Goal: Task Accomplishment & Management: Complete application form

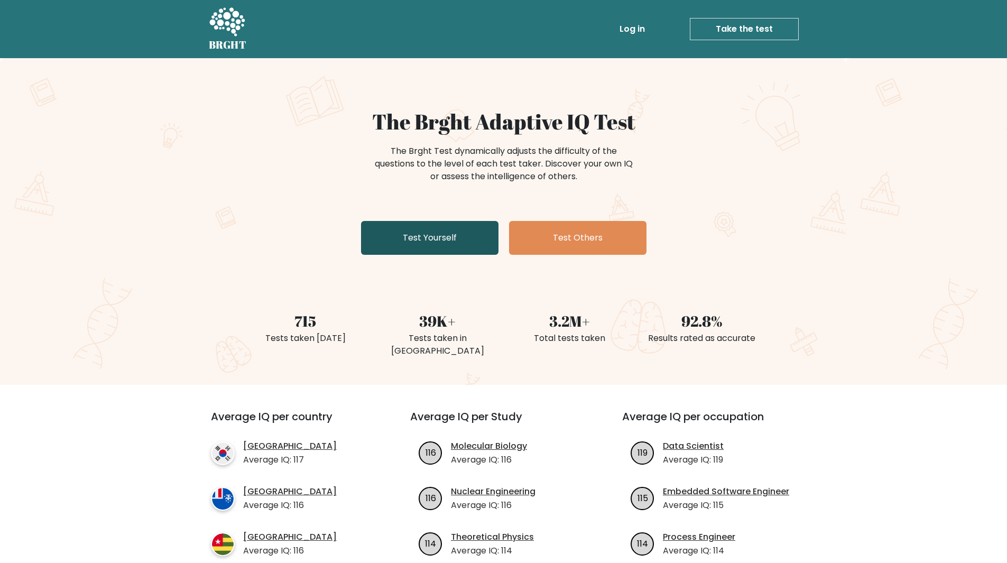
click at [452, 247] on link "Test Yourself" at bounding box center [429, 238] width 137 height 34
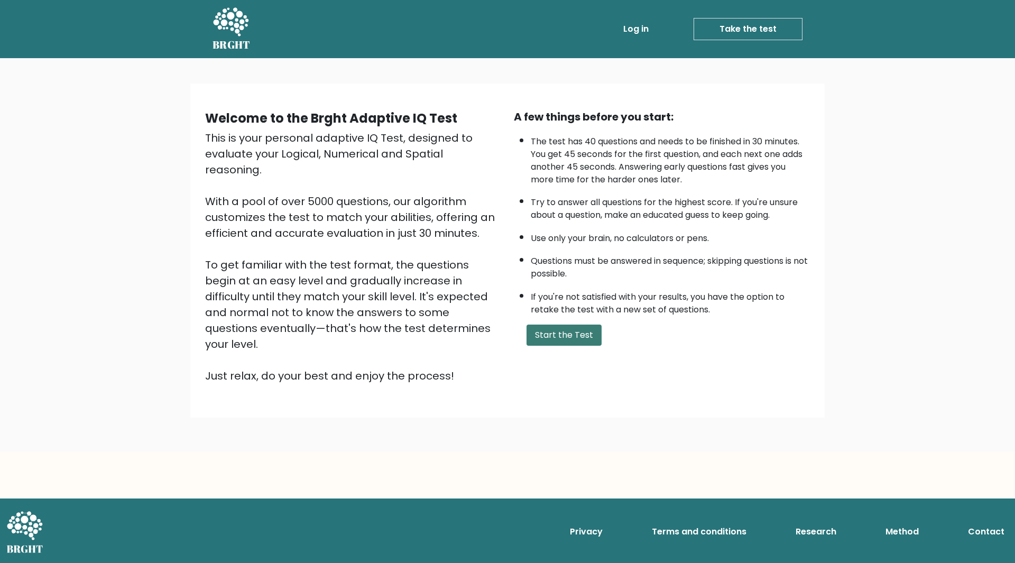
click at [588, 340] on button "Start the Test" at bounding box center [563, 335] width 75 height 21
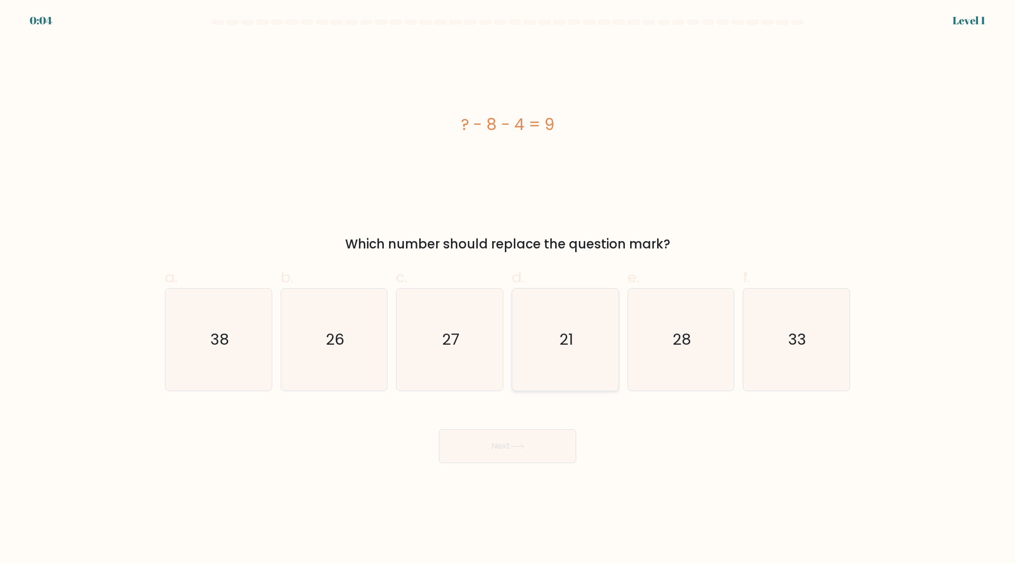
click at [421, 350] on icon "27" at bounding box center [450, 340] width 102 height 102
click at [507, 289] on input "c. 27" at bounding box center [507, 285] width 1 height 7
radio input "true"
click at [553, 304] on icon "21" at bounding box center [565, 340] width 102 height 102
click at [508, 289] on input "d. 21" at bounding box center [507, 285] width 1 height 7
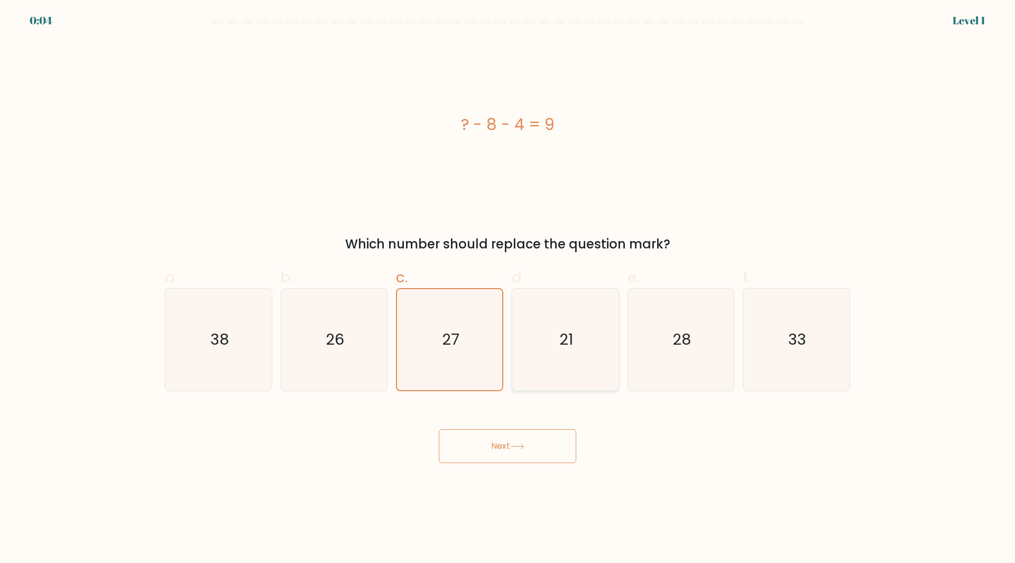
radio input "true"
click at [536, 453] on button "Next" at bounding box center [507, 446] width 137 height 34
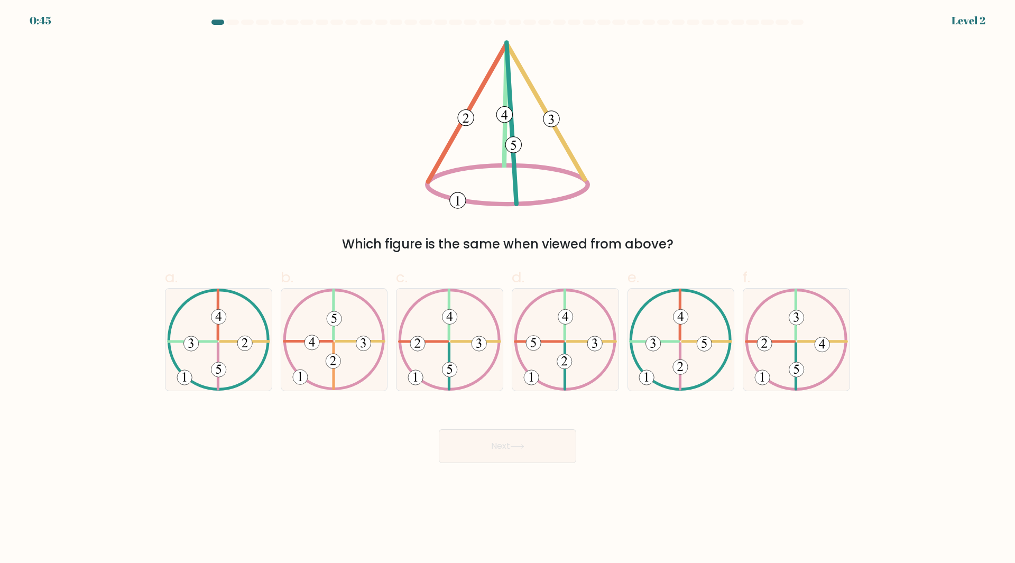
drag, startPoint x: 347, startPoint y: 195, endPoint x: 349, endPoint y: 229, distance: 34.4
click at [349, 229] on div "Which figure is the same when viewed from above?" at bounding box center [508, 147] width 698 height 214
click at [503, 381] on div "c." at bounding box center [450, 328] width 116 height 125
click at [487, 376] on icon at bounding box center [449, 340] width 103 height 102
click at [507, 289] on input "c." at bounding box center [507, 285] width 1 height 7
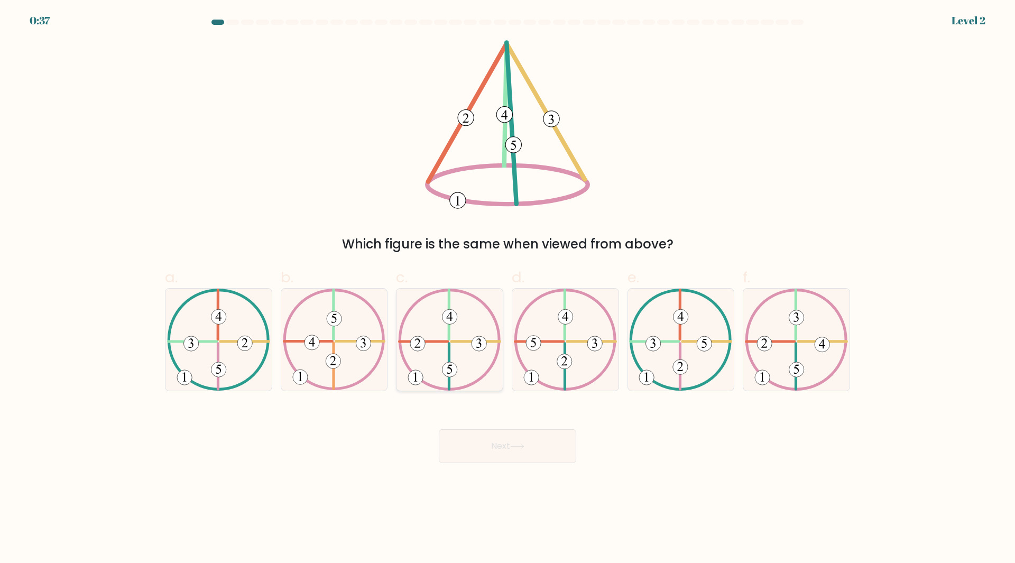
radio input "true"
click at [518, 439] on button "Next" at bounding box center [507, 446] width 137 height 34
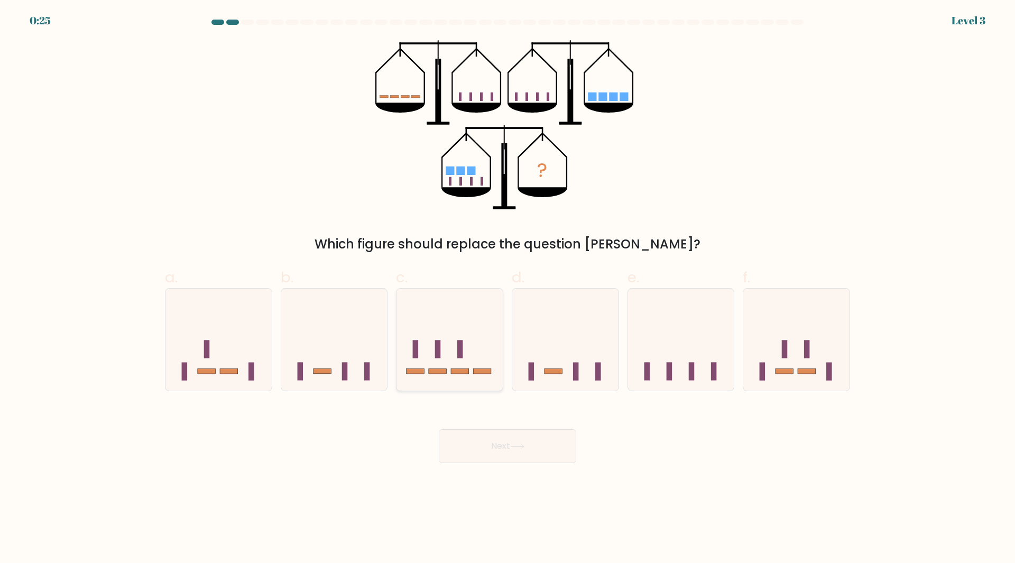
click at [421, 315] on icon at bounding box center [449, 339] width 106 height 88
click at [507, 289] on input "c." at bounding box center [507, 285] width 1 height 7
radio input "true"
drag, startPoint x: 493, startPoint y: 449, endPoint x: 484, endPoint y: 451, distance: 9.2
click at [484, 451] on button "Next" at bounding box center [507, 446] width 137 height 34
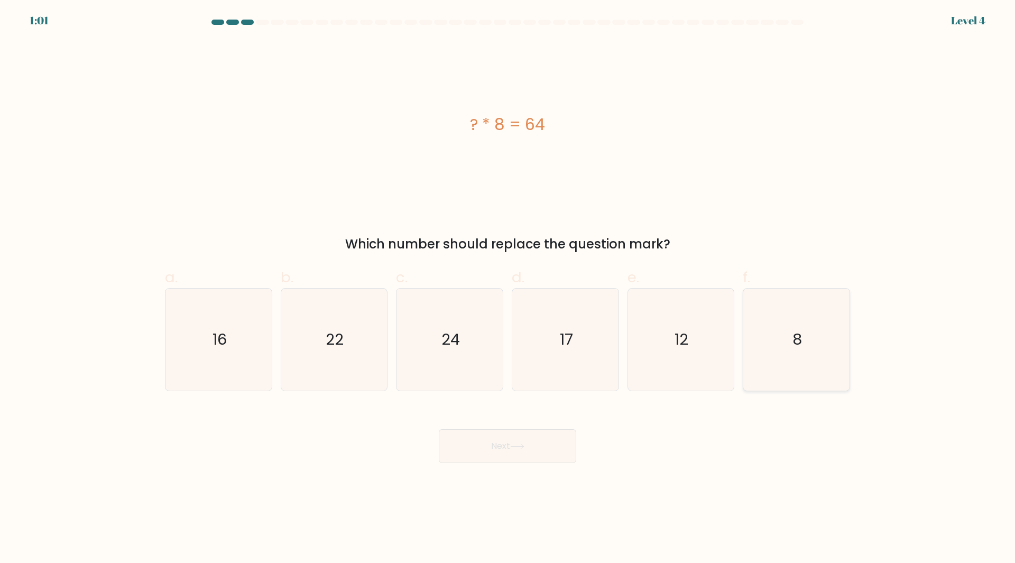
click at [771, 321] on icon "8" at bounding box center [796, 340] width 102 height 102
click at [508, 289] on input "f. 8" at bounding box center [507, 285] width 1 height 7
radio input "true"
click at [539, 460] on button "Next" at bounding box center [507, 446] width 137 height 34
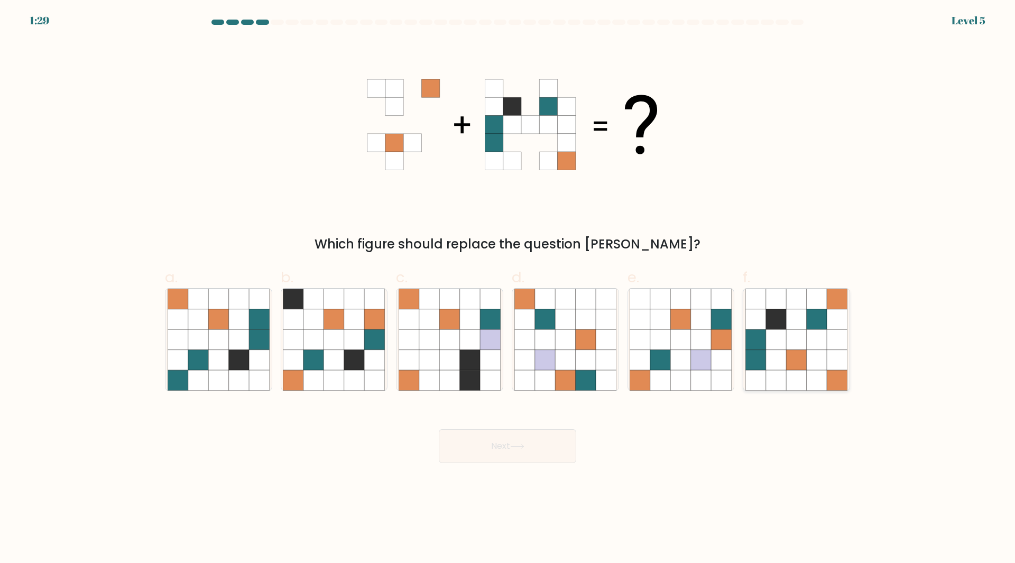
click at [779, 308] on icon at bounding box center [776, 299] width 20 height 20
click at [508, 289] on input "f." at bounding box center [507, 285] width 1 height 7
radio input "true"
click at [501, 449] on button "Next" at bounding box center [507, 446] width 137 height 34
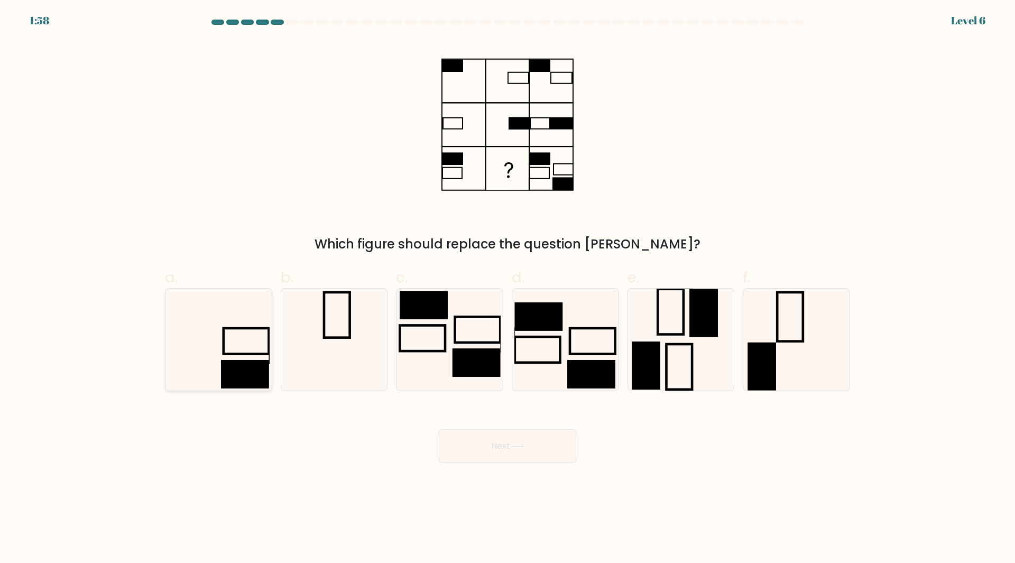
click at [224, 350] on rect at bounding box center [246, 341] width 45 height 26
click at [507, 289] on input "a." at bounding box center [507, 285] width 1 height 7
radio input "true"
click at [476, 455] on button "Next" at bounding box center [507, 446] width 137 height 34
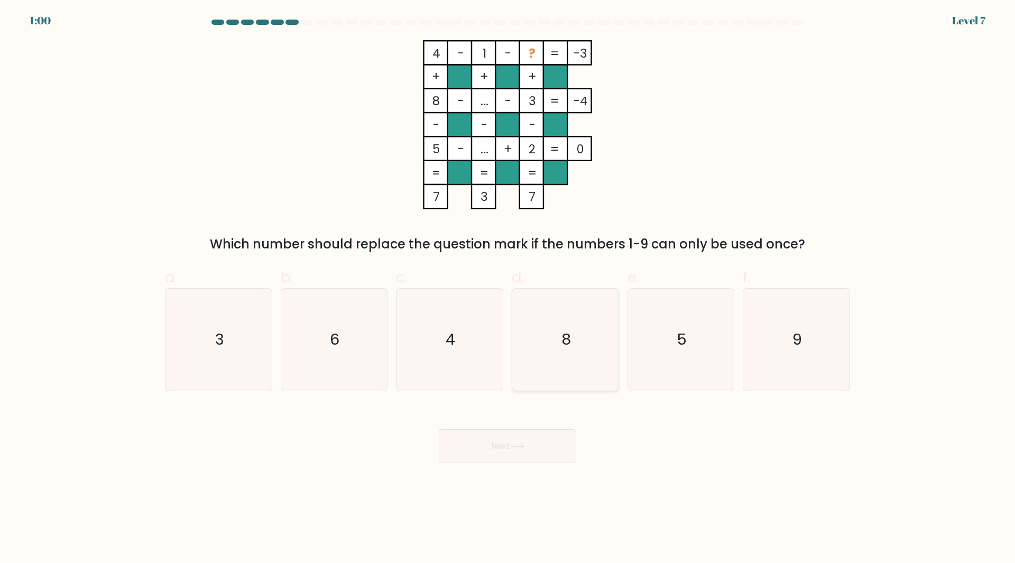
click at [545, 335] on icon "8" at bounding box center [565, 340] width 102 height 102
click at [508, 289] on input "d. 8" at bounding box center [507, 285] width 1 height 7
radio input "true"
click at [531, 451] on button "Next" at bounding box center [507, 446] width 137 height 34
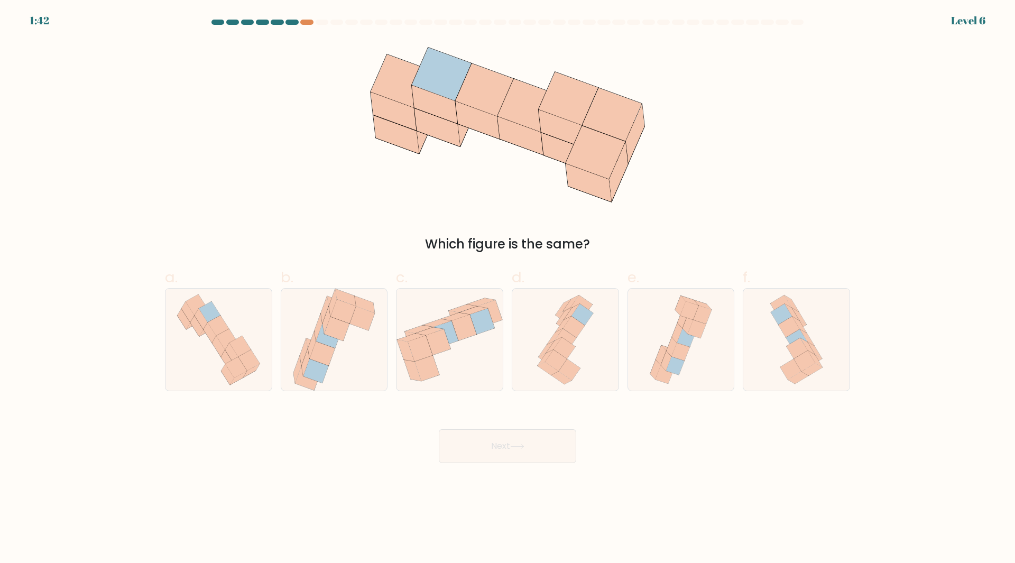
drag, startPoint x: 454, startPoint y: 171, endPoint x: 486, endPoint y: 137, distance: 46.4
click at [451, 180] on icon at bounding box center [507, 124] width 305 height 169
click at [230, 346] on icon at bounding box center [231, 353] width 13 height 21
click at [507, 289] on input "a." at bounding box center [507, 285] width 1 height 7
radio input "true"
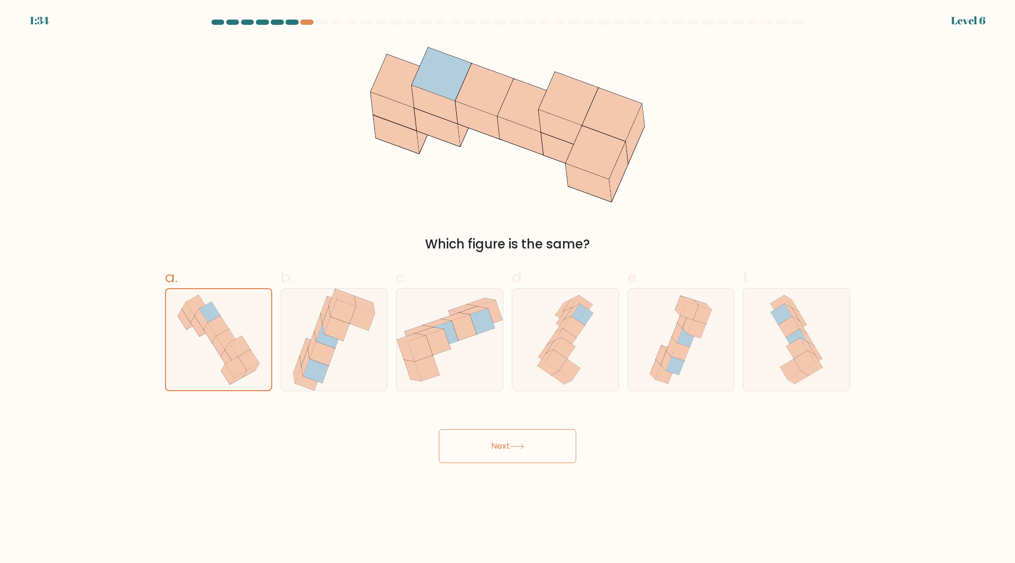
click at [500, 445] on button "Next" at bounding box center [507, 446] width 137 height 34
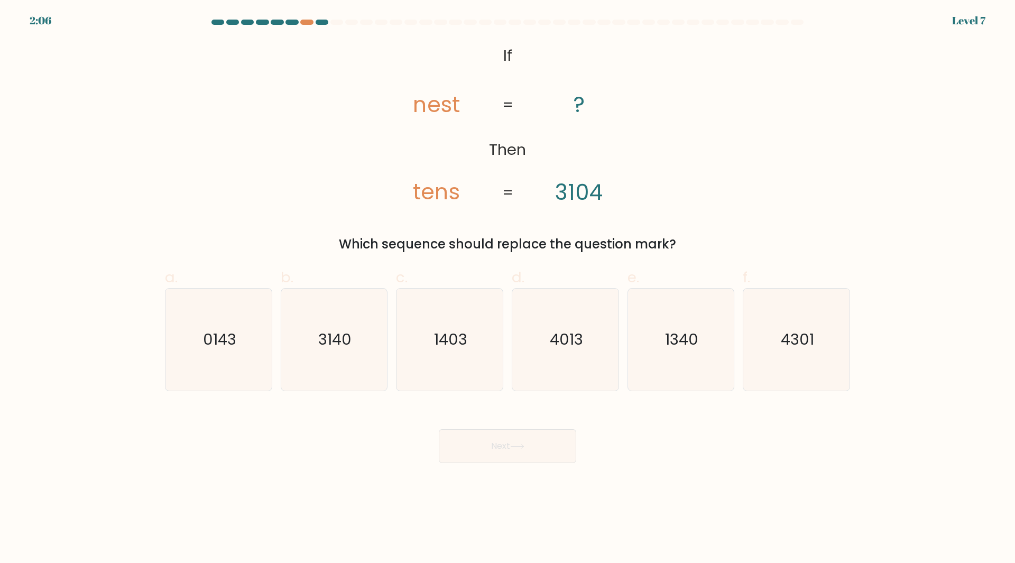
click at [592, 202] on tspan "3104" at bounding box center [579, 192] width 48 height 31
click at [446, 116] on tspan "nest" at bounding box center [436, 104] width 47 height 31
drag, startPoint x: 584, startPoint y: 199, endPoint x: 561, endPoint y: 104, distance: 97.8
click at [563, 118] on icon "@import url('https://fonts.googleapis.com/css?family=Abril+Fatface:400,100,100i…" at bounding box center [508, 124] width 274 height 169
click at [569, 104] on icon "@import url('https://fonts.googleapis.com/css?family=Abril+Fatface:400,100,100i…" at bounding box center [508, 124] width 274 height 169
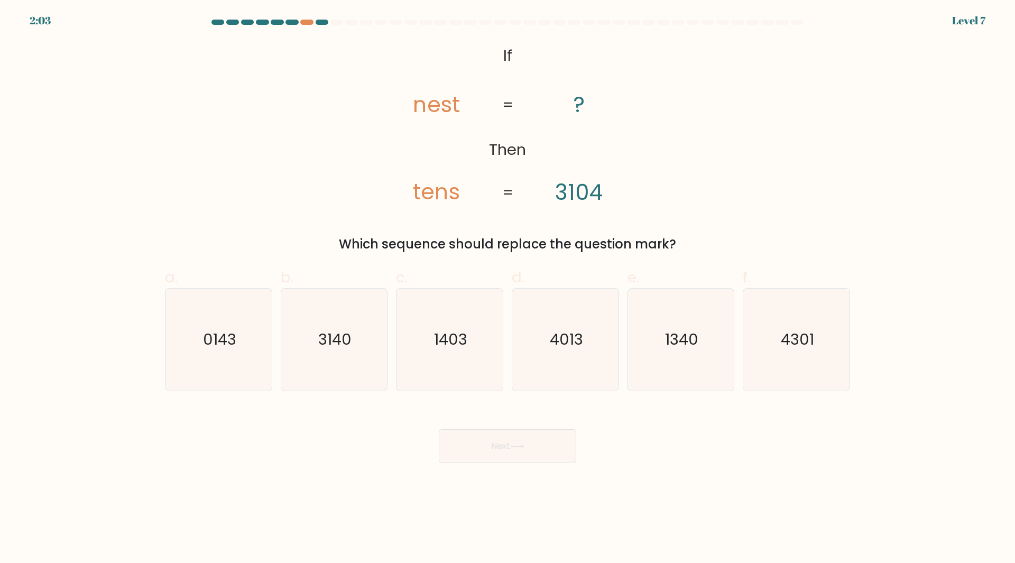
click at [578, 105] on tspan "?" at bounding box center [579, 104] width 12 height 31
click at [576, 108] on tspan "?" at bounding box center [579, 104] width 12 height 31
click at [595, 104] on icon "@import url('https://fonts.googleapis.com/css?family=Abril+Fatface:400,100,100i…" at bounding box center [508, 124] width 274 height 169
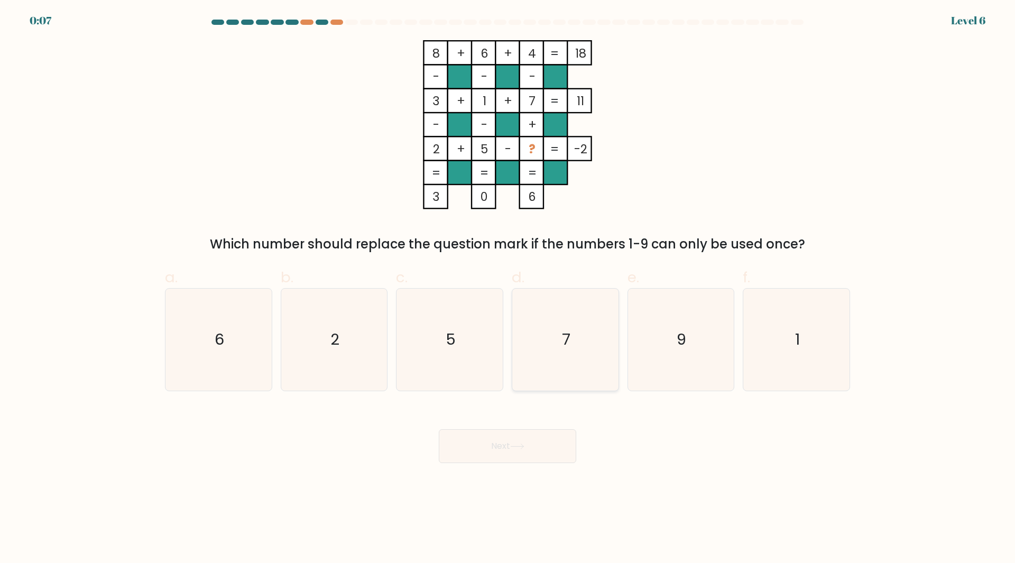
drag, startPoint x: 558, startPoint y: 361, endPoint x: 545, endPoint y: 376, distance: 19.6
click at [558, 361] on icon "7" at bounding box center [565, 340] width 102 height 102
click at [508, 289] on input "d. 7" at bounding box center [507, 285] width 1 height 7
radio input "true"
click at [531, 459] on button "Next" at bounding box center [507, 446] width 137 height 34
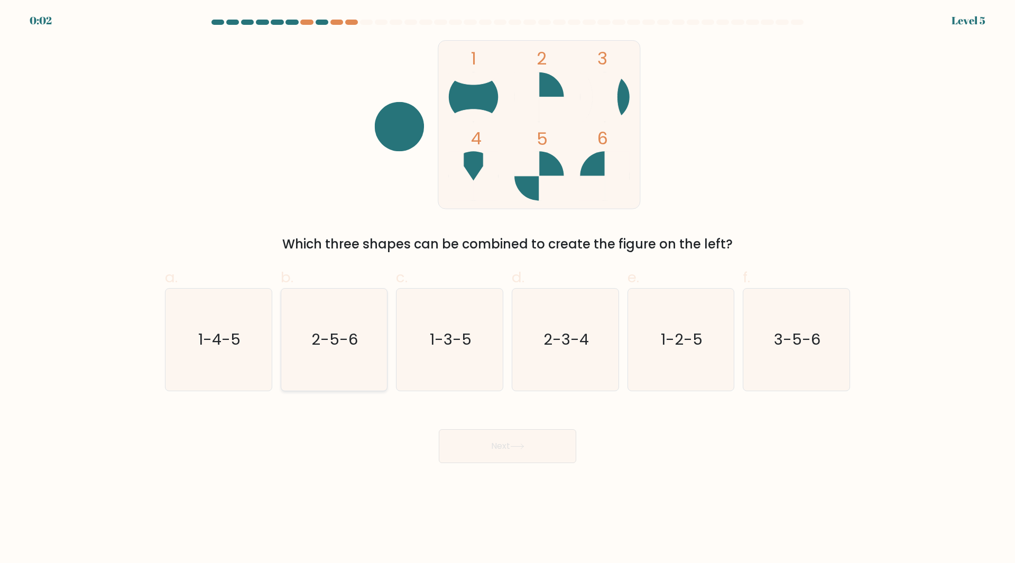
click at [314, 338] on text "2-5-6" at bounding box center [335, 339] width 47 height 21
click at [507, 289] on input "b. 2-5-6" at bounding box center [507, 285] width 1 height 7
radio input "true"
click at [477, 465] on body "0:01 Level 5" at bounding box center [507, 281] width 1015 height 563
click at [479, 456] on button "Next" at bounding box center [507, 446] width 137 height 34
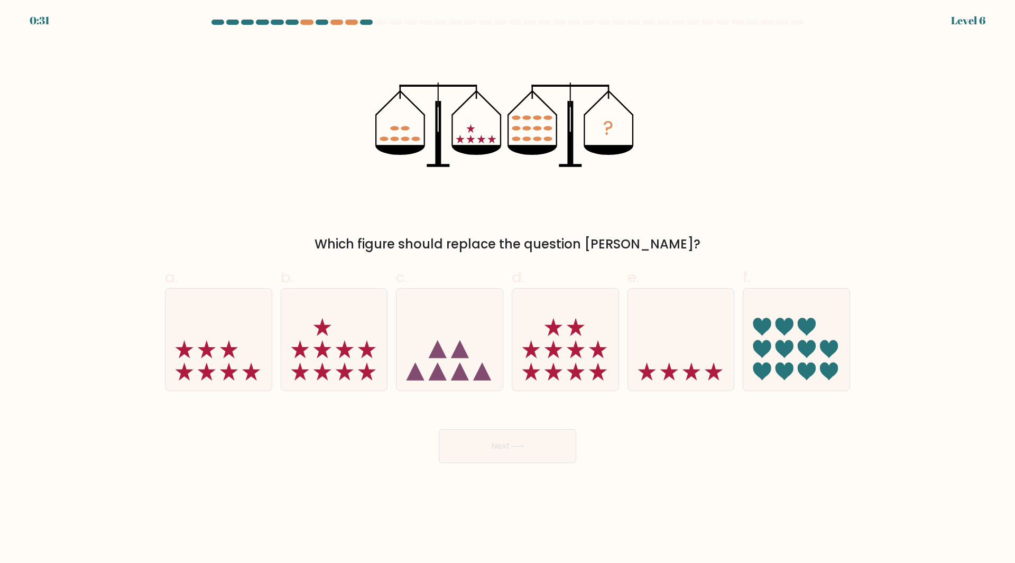
drag, startPoint x: 517, startPoint y: 138, endPoint x: 591, endPoint y: 144, distance: 74.2
click at [595, 143] on icon "?" at bounding box center [507, 124] width 264 height 169
click at [542, 362] on icon at bounding box center [565, 339] width 106 height 88
click at [508, 289] on input "d." at bounding box center [507, 285] width 1 height 7
radio input "true"
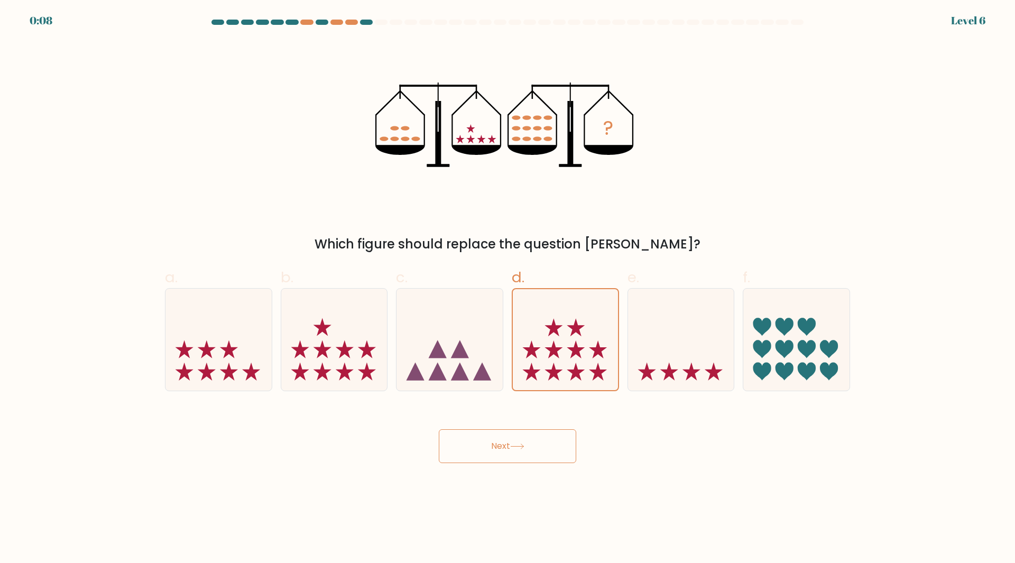
click at [533, 432] on button "Next" at bounding box center [507, 446] width 137 height 34
click at [531, 456] on button "Next" at bounding box center [507, 446] width 137 height 34
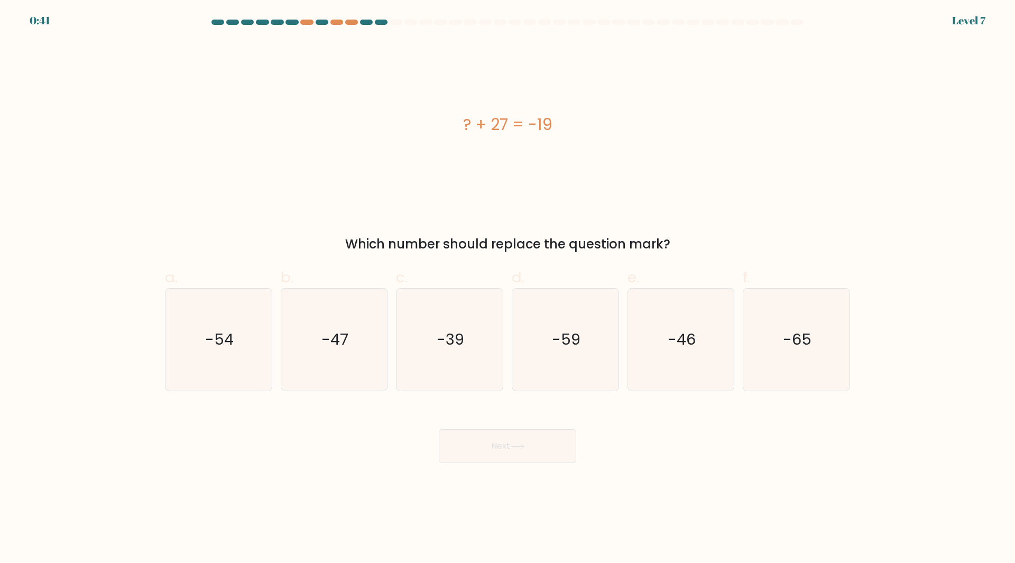
drag, startPoint x: 618, startPoint y: 328, endPoint x: 514, endPoint y: 172, distance: 187.5
click at [519, 170] on form "a." at bounding box center [507, 241] width 1015 height 443
click at [783, 342] on icon "-65" at bounding box center [796, 340] width 102 height 102
click at [508, 289] on input "f. -65" at bounding box center [507, 285] width 1 height 7
radio input "true"
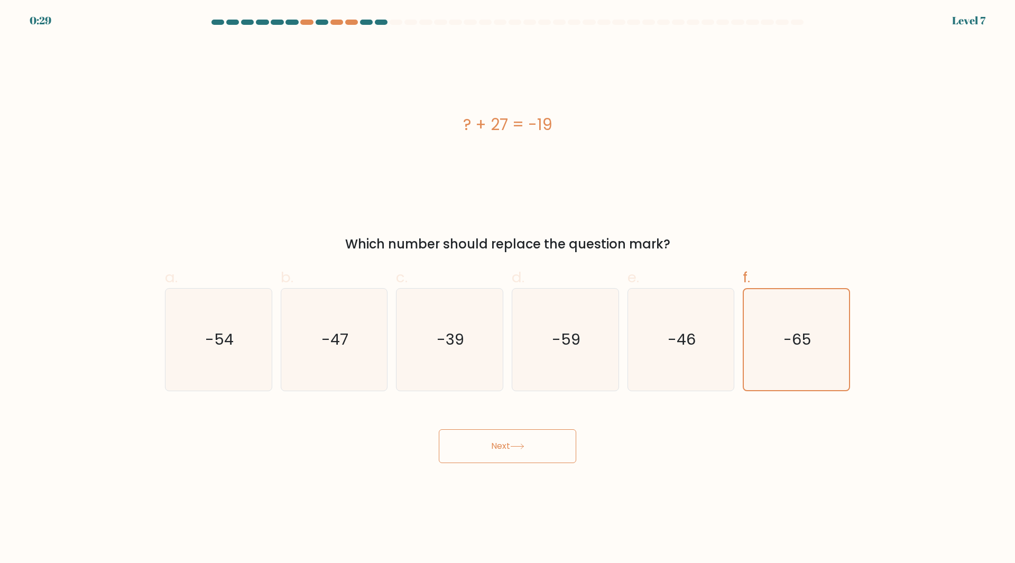
click at [514, 441] on button "Next" at bounding box center [507, 446] width 137 height 34
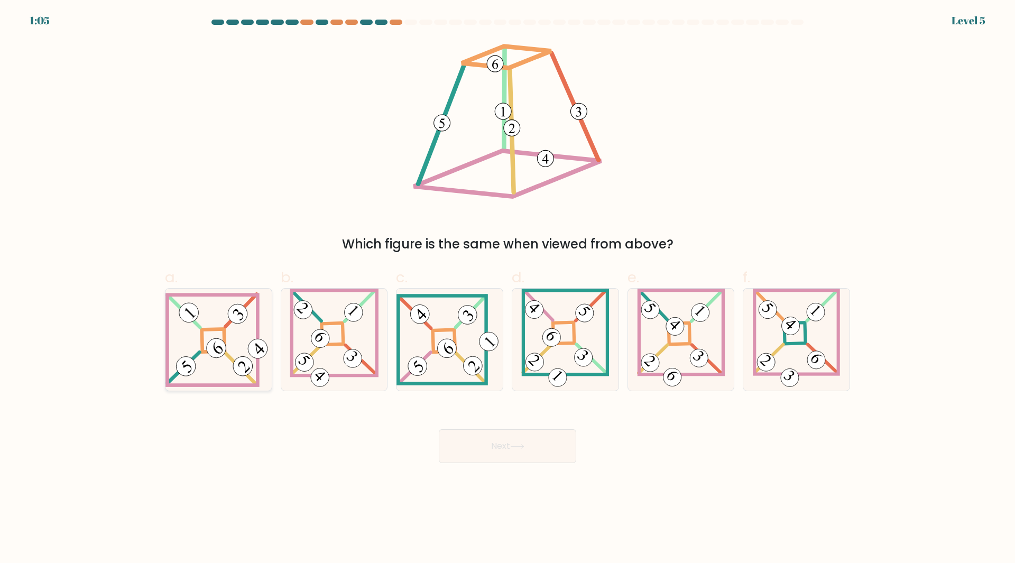
click at [238, 327] on icon at bounding box center [218, 339] width 106 height 95
click at [507, 289] on input "a." at bounding box center [507, 285] width 1 height 7
radio input "true"
click at [482, 450] on button "Next" at bounding box center [507, 446] width 137 height 34
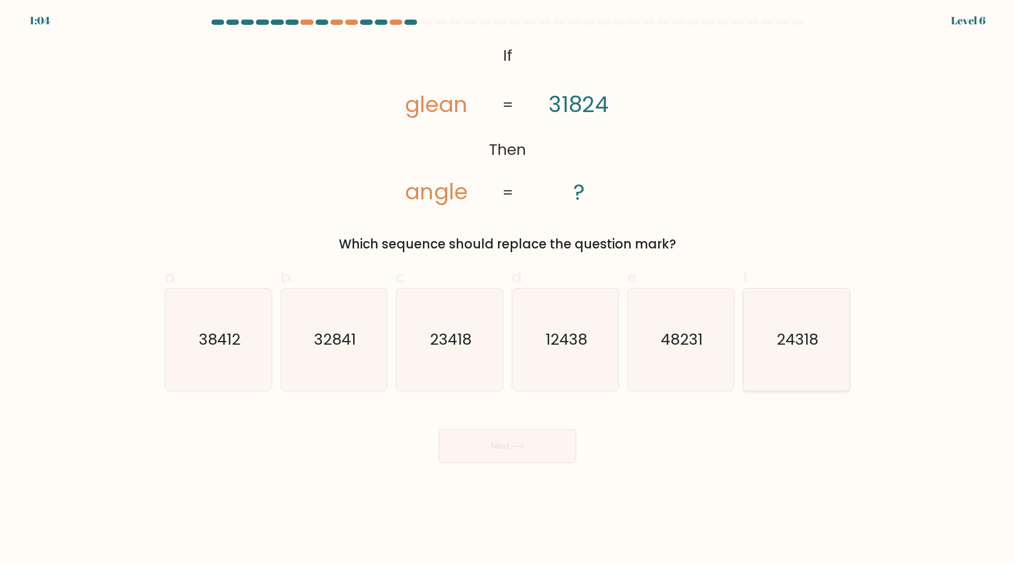
click at [776, 322] on icon "24318" at bounding box center [796, 340] width 102 height 102
click at [508, 289] on input "f. 24318" at bounding box center [507, 285] width 1 height 7
radio input "true"
click at [483, 461] on button "Next" at bounding box center [507, 446] width 137 height 34
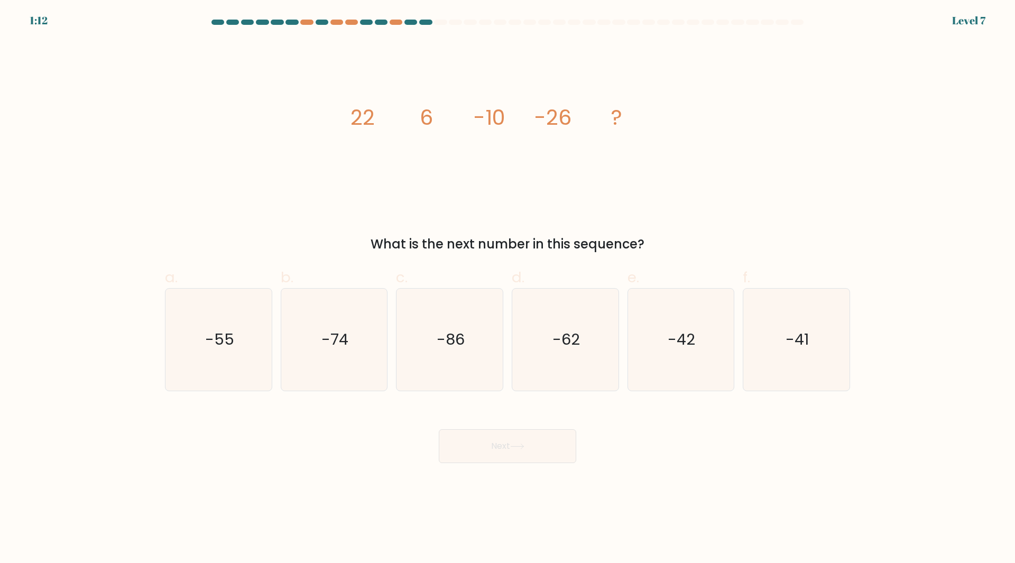
click at [738, 364] on div "e. -42" at bounding box center [681, 328] width 116 height 125
click at [657, 381] on icon "-42" at bounding box center [681, 340] width 102 height 102
click at [508, 289] on input "e. -42" at bounding box center [507, 285] width 1 height 7
radio input "true"
click at [549, 441] on button "Next" at bounding box center [507, 446] width 137 height 34
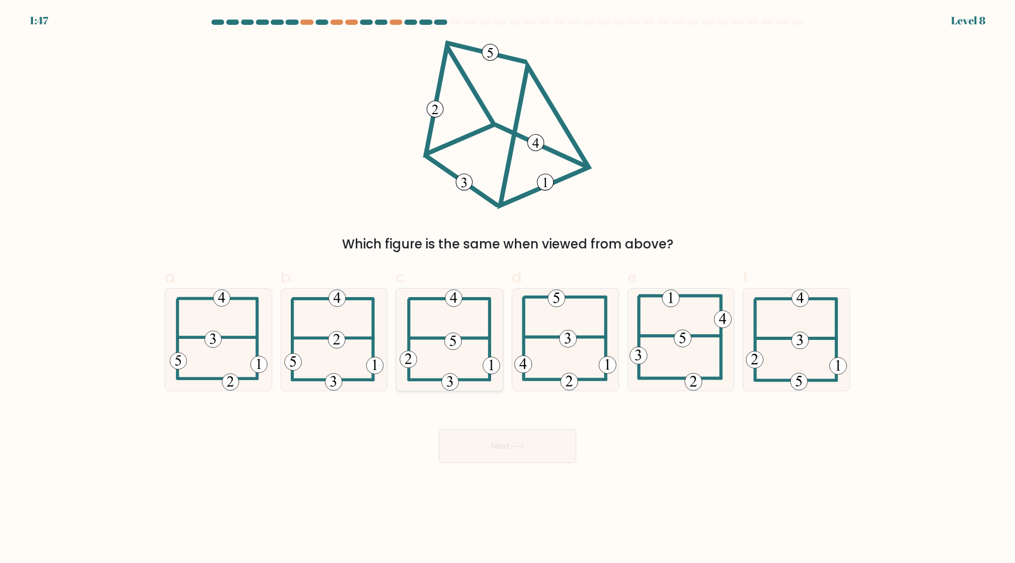
click at [471, 349] on icon at bounding box center [450, 340] width 100 height 102
click at [507, 289] on input "c." at bounding box center [507, 285] width 1 height 7
radio input "true"
click at [483, 441] on button "Next" at bounding box center [507, 446] width 137 height 34
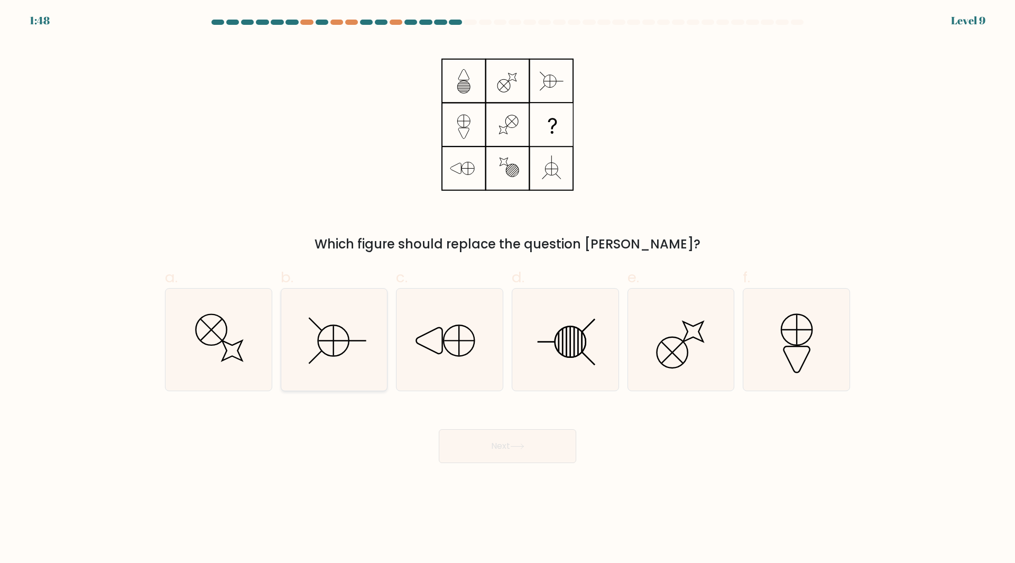
click at [313, 371] on icon at bounding box center [334, 340] width 102 height 102
click at [507, 289] on input "b." at bounding box center [507, 285] width 1 height 7
radio input "true"
click at [581, 368] on icon at bounding box center [565, 340] width 102 height 102
click at [508, 289] on input "d." at bounding box center [507, 285] width 1 height 7
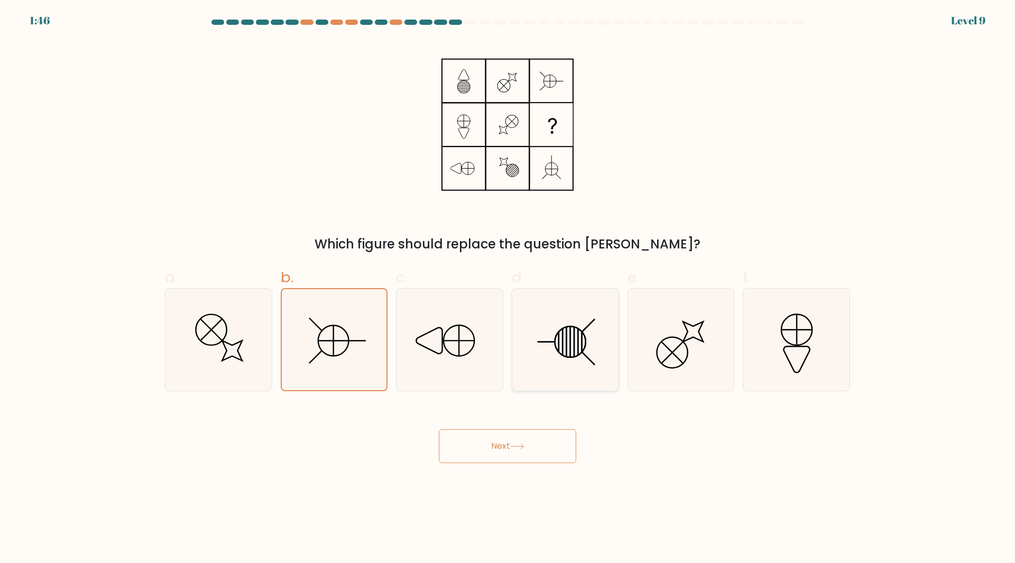
radio input "true"
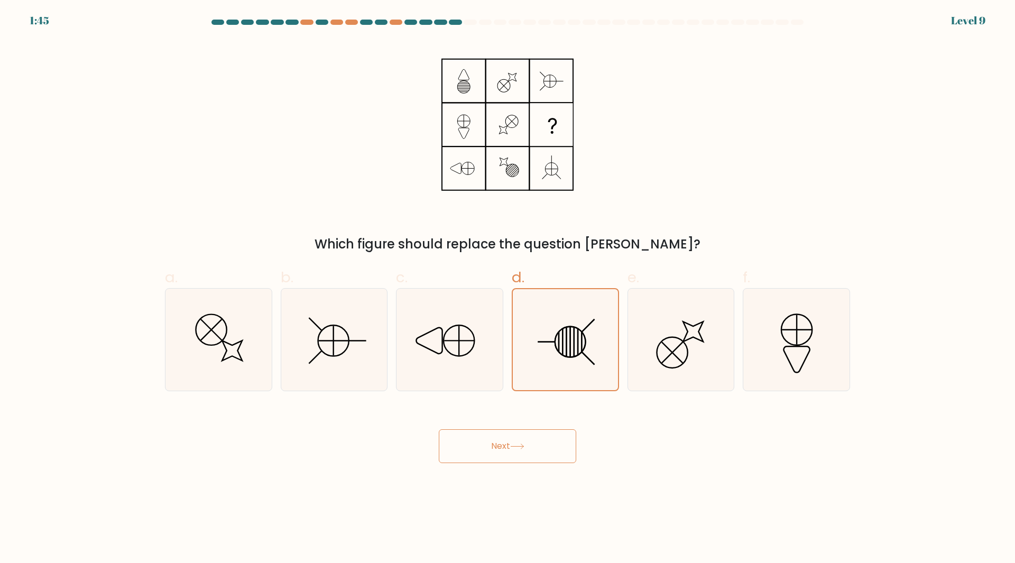
click at [514, 452] on button "Next" at bounding box center [507, 446] width 137 height 34
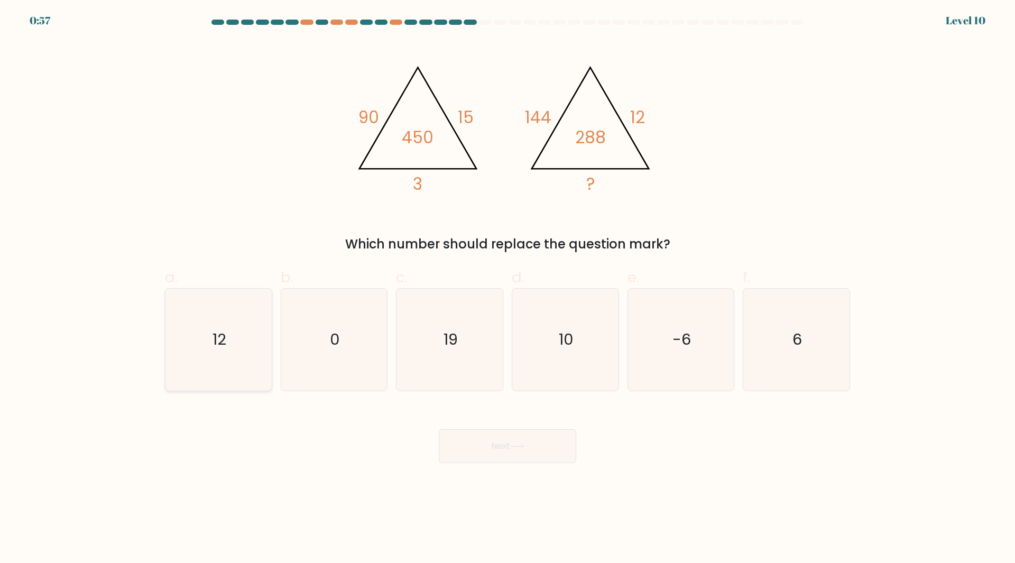
click at [214, 356] on icon "12" at bounding box center [219, 340] width 102 height 102
click at [507, 289] on input "a. 12" at bounding box center [507, 285] width 1 height 7
radio input "true"
click at [556, 446] on button "Next" at bounding box center [507, 446] width 137 height 34
click at [530, 447] on button "Next" at bounding box center [507, 446] width 137 height 34
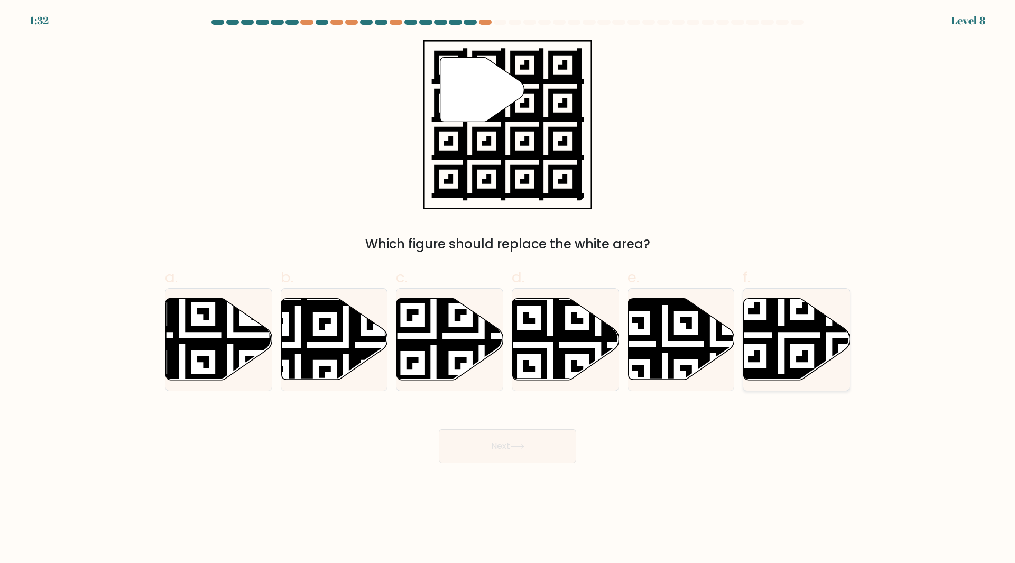
click at [806, 360] on icon at bounding box center [829, 383] width 192 height 192
click at [508, 289] on input "f." at bounding box center [507, 285] width 1 height 7
radio input "true"
click at [506, 456] on button "Next" at bounding box center [507, 446] width 137 height 34
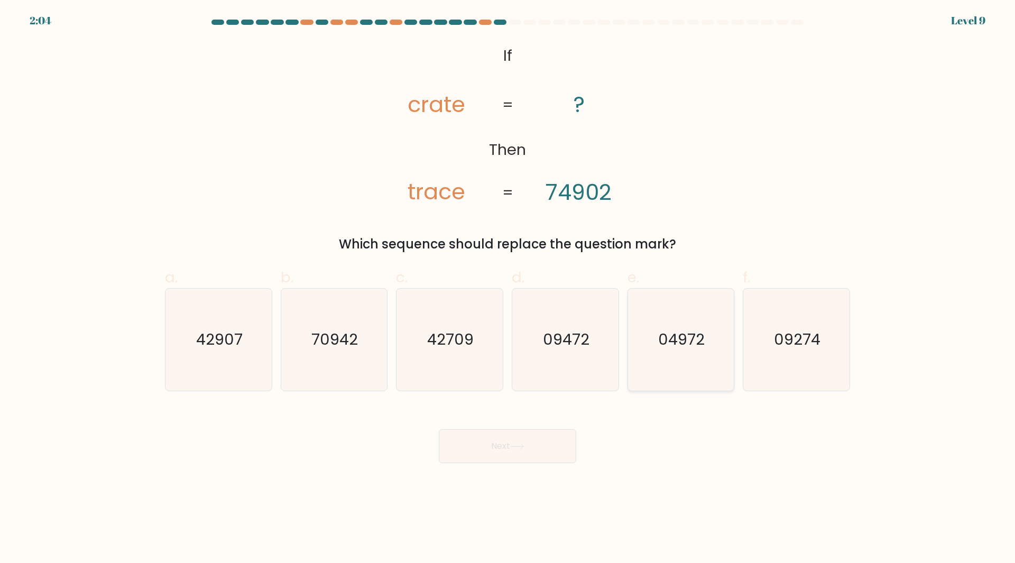
click at [692, 350] on text "04972" at bounding box center [682, 339] width 47 height 21
click at [508, 289] on input "e. 04972" at bounding box center [507, 285] width 1 height 7
radio input "true"
click at [520, 443] on icon at bounding box center [517, 446] width 14 height 6
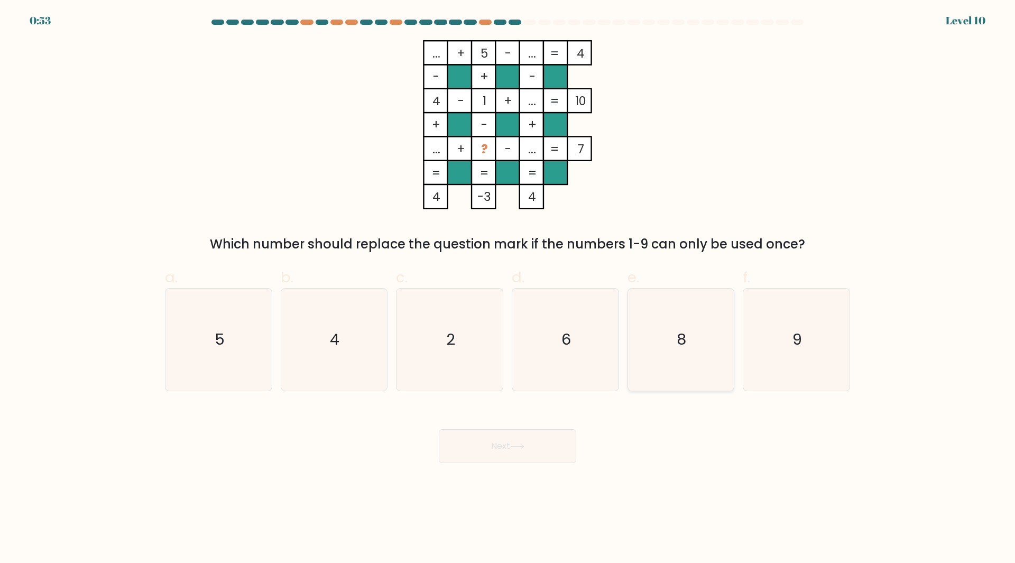
click at [702, 362] on icon "8" at bounding box center [681, 340] width 102 height 102
click at [508, 289] on input "e. 8" at bounding box center [507, 285] width 1 height 7
radio input "true"
drag, startPoint x: 482, startPoint y: 494, endPoint x: 492, endPoint y: 484, distance: 14.2
click at [488, 488] on body "0:53 Level 10" at bounding box center [507, 281] width 1015 height 563
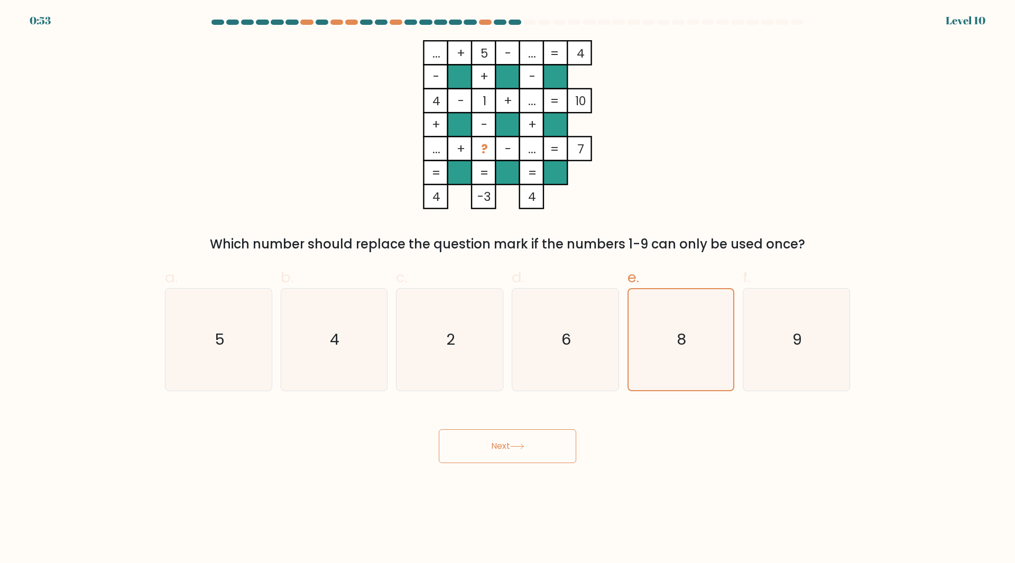
click at [504, 456] on button "Next" at bounding box center [507, 446] width 137 height 34
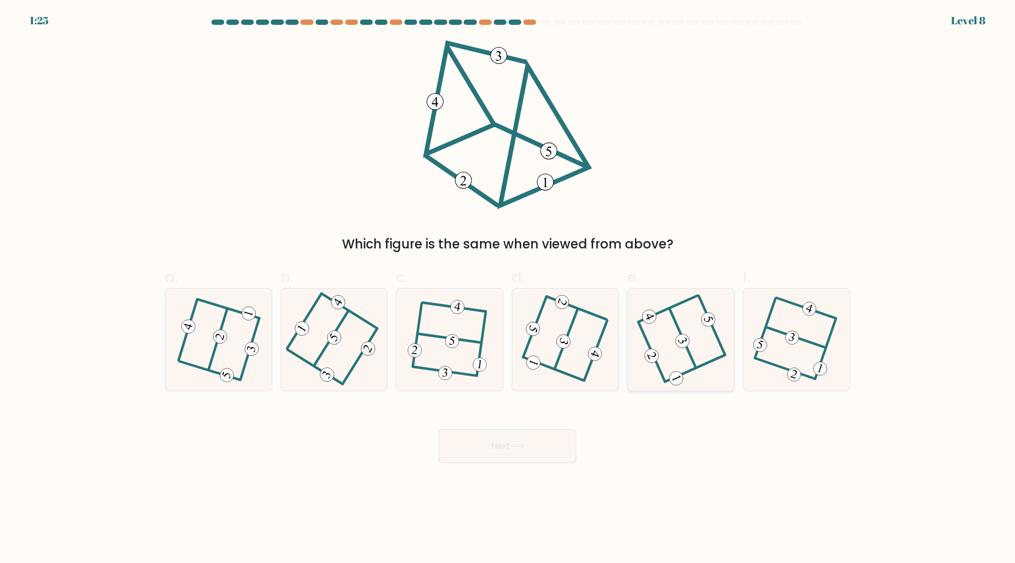
click at [667, 346] on icon at bounding box center [681, 339] width 82 height 81
click at [508, 289] on input "e." at bounding box center [507, 285] width 1 height 7
radio input "true"
click at [486, 426] on div "Next" at bounding box center [508, 433] width 698 height 59
click at [490, 437] on button "Next" at bounding box center [507, 446] width 137 height 34
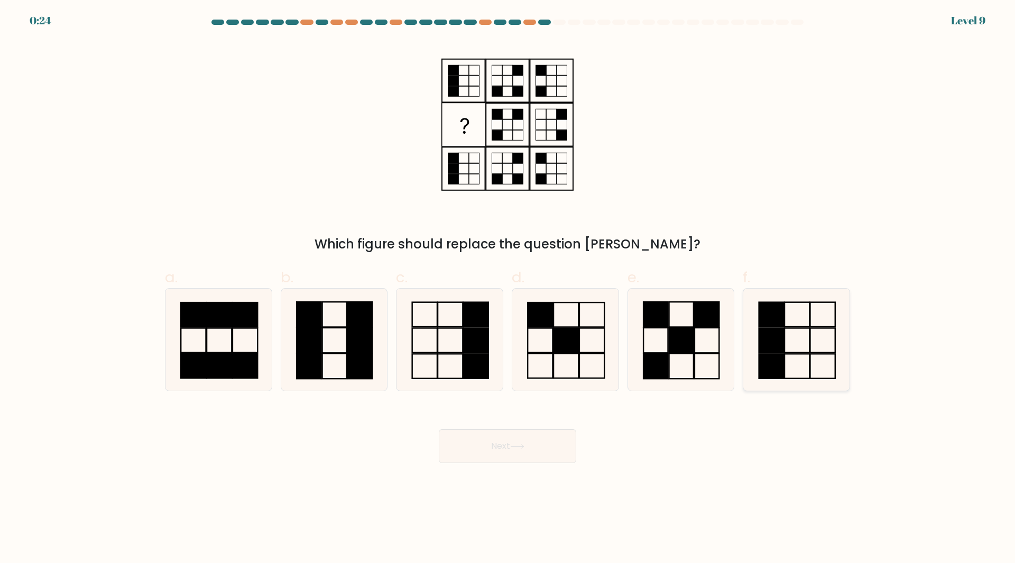
click at [762, 341] on rect at bounding box center [771, 340] width 25 height 24
click at [508, 289] on input "f." at bounding box center [507, 285] width 1 height 7
radio input "true"
click at [501, 443] on button "Next" at bounding box center [507, 446] width 137 height 34
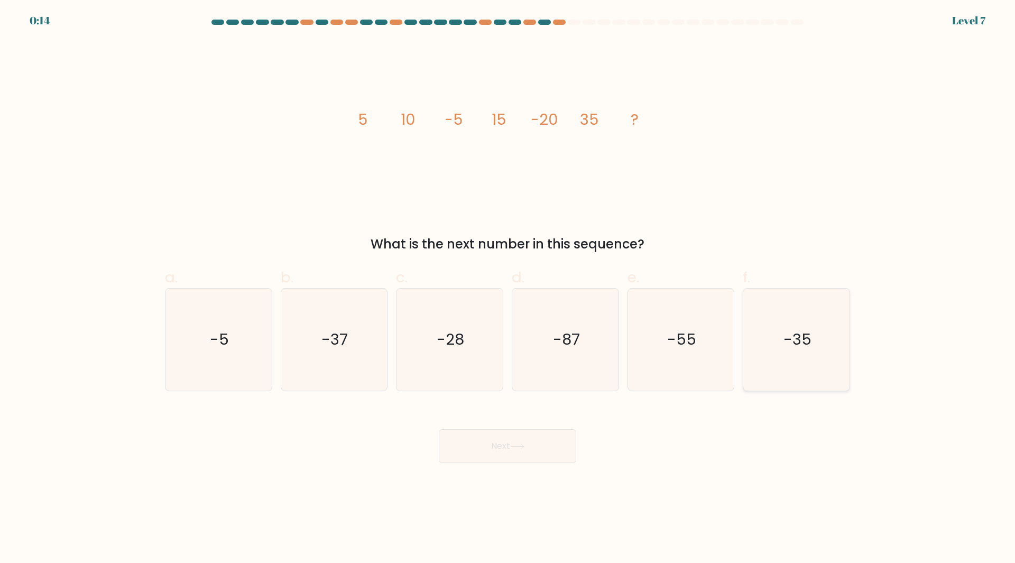
click at [744, 351] on div "-35" at bounding box center [796, 339] width 107 height 103
click at [508, 289] on input "f. -35" at bounding box center [507, 285] width 1 height 7
radio input "true"
click at [687, 346] on text "-55" at bounding box center [681, 339] width 29 height 21
click at [508, 289] on input "e. -55" at bounding box center [507, 285] width 1 height 7
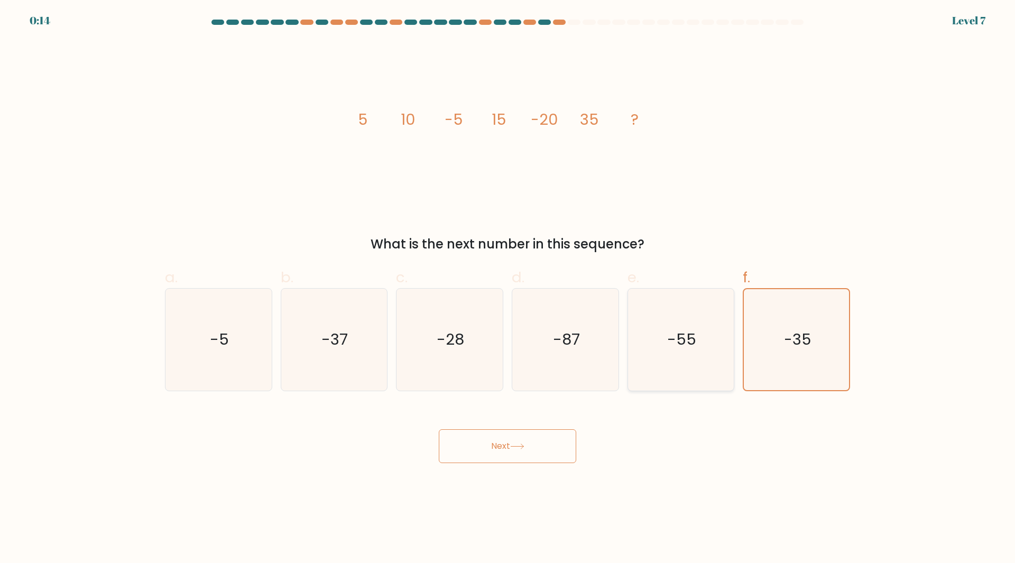
radio input "true"
click at [557, 457] on button "Next" at bounding box center [507, 446] width 137 height 34
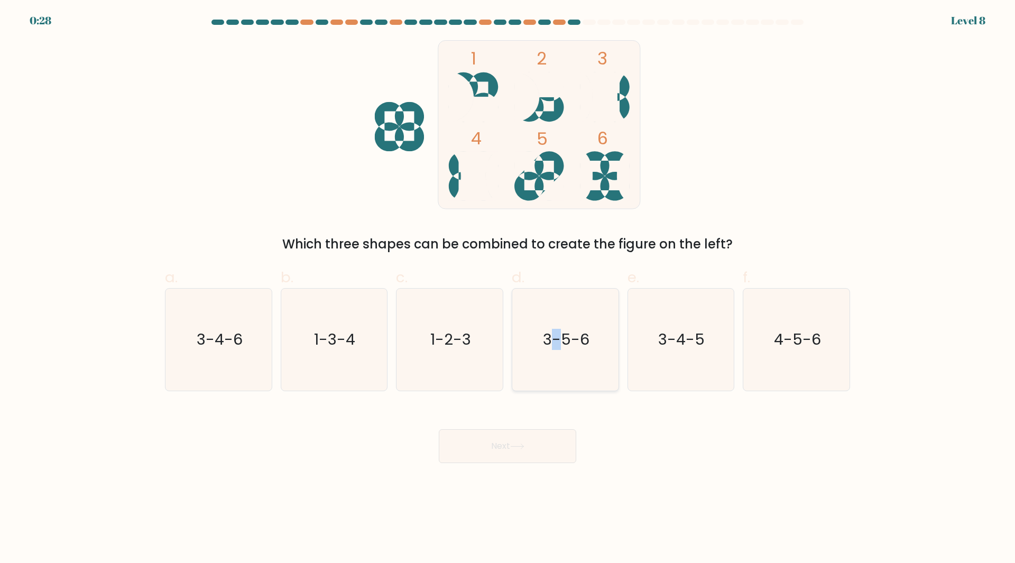
drag, startPoint x: 561, startPoint y: 364, endPoint x: 563, endPoint y: 371, distance: 7.2
click at [563, 371] on icon "3-5-6" at bounding box center [565, 340] width 102 height 102
click at [565, 363] on icon "3-5-6" at bounding box center [565, 340] width 102 height 102
click at [508, 289] on input "d. 3-5-6" at bounding box center [507, 285] width 1 height 7
radio input "true"
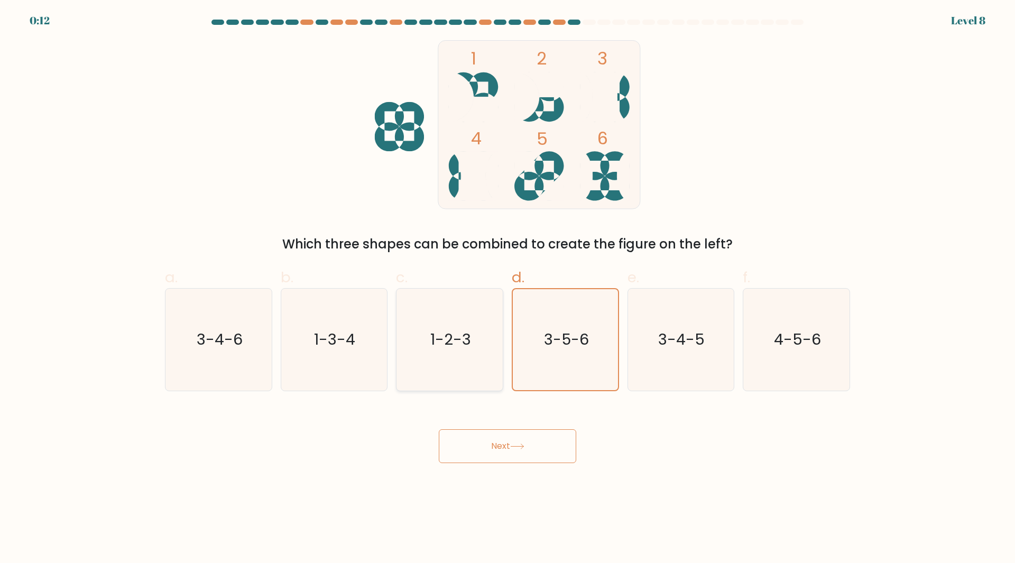
click at [461, 337] on text "1-2-3" at bounding box center [450, 339] width 41 height 21
click at [507, 289] on input "c. 1-2-3" at bounding box center [507, 285] width 1 height 7
radio input "true"
click at [496, 429] on button "Next" at bounding box center [507, 446] width 137 height 34
click at [496, 440] on button "Next" at bounding box center [507, 446] width 137 height 34
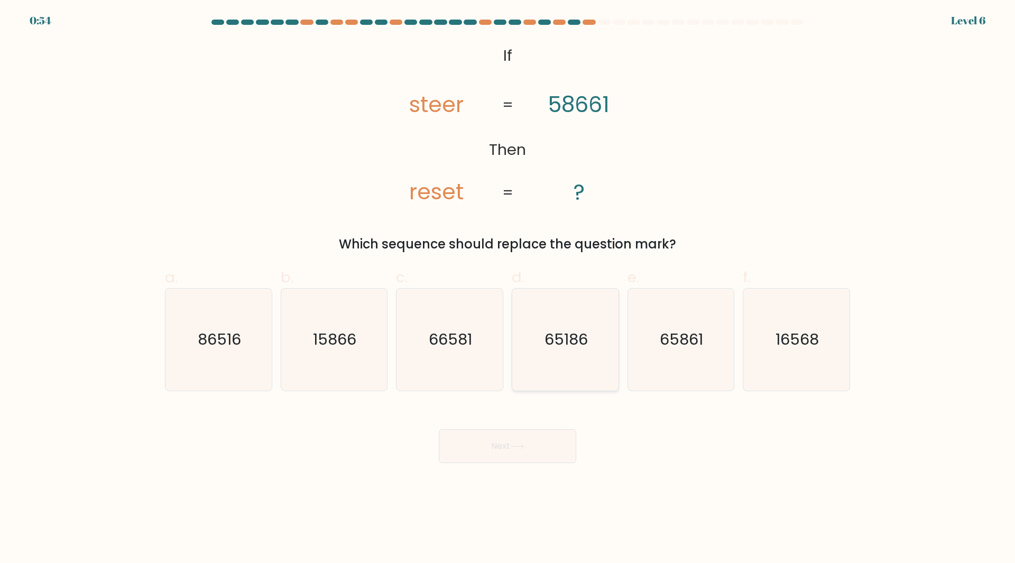
click at [571, 347] on text "65186" at bounding box center [565, 339] width 43 height 21
click at [508, 289] on input "d. 65186" at bounding box center [507, 285] width 1 height 7
radio input "true"
click at [525, 426] on div "Next" at bounding box center [508, 433] width 698 height 59
click at [631, 329] on icon "65861" at bounding box center [681, 340] width 102 height 102
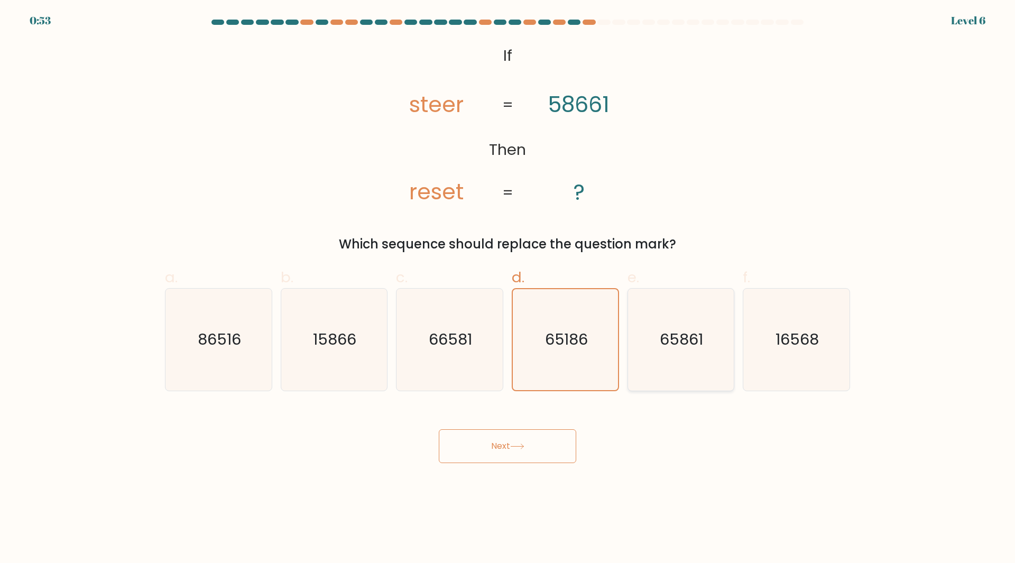
click at [508, 289] on input "e. 65861" at bounding box center [507, 285] width 1 height 7
radio input "true"
click at [518, 442] on button "Next" at bounding box center [507, 446] width 137 height 34
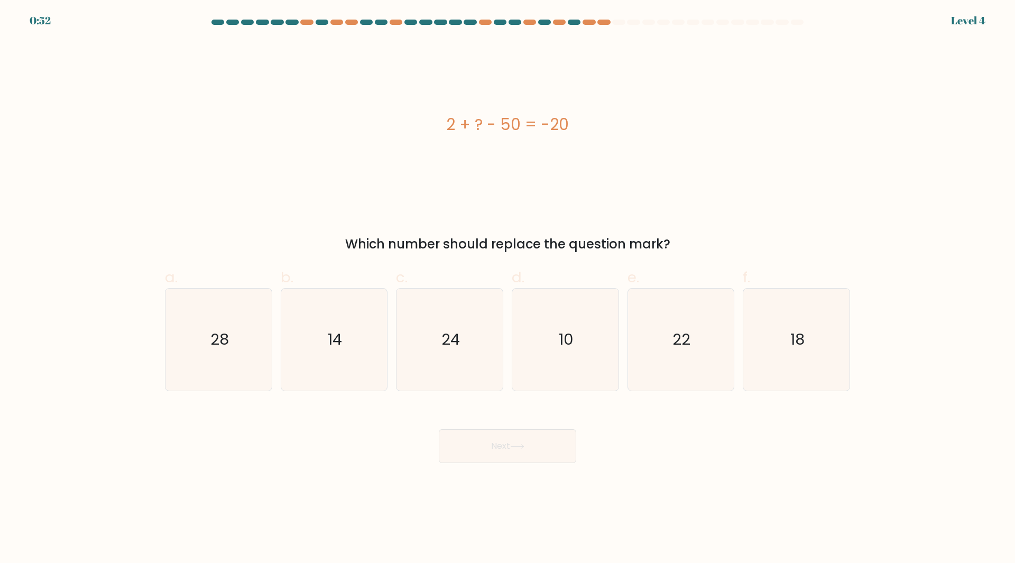
click at [491, 437] on button "Next" at bounding box center [507, 446] width 137 height 34
click at [447, 375] on icon "24" at bounding box center [450, 340] width 102 height 102
click at [507, 289] on input "c. 24" at bounding box center [507, 285] width 1 height 7
radio input "true"
drag, startPoint x: 489, startPoint y: 433, endPoint x: 478, endPoint y: 427, distance: 12.3
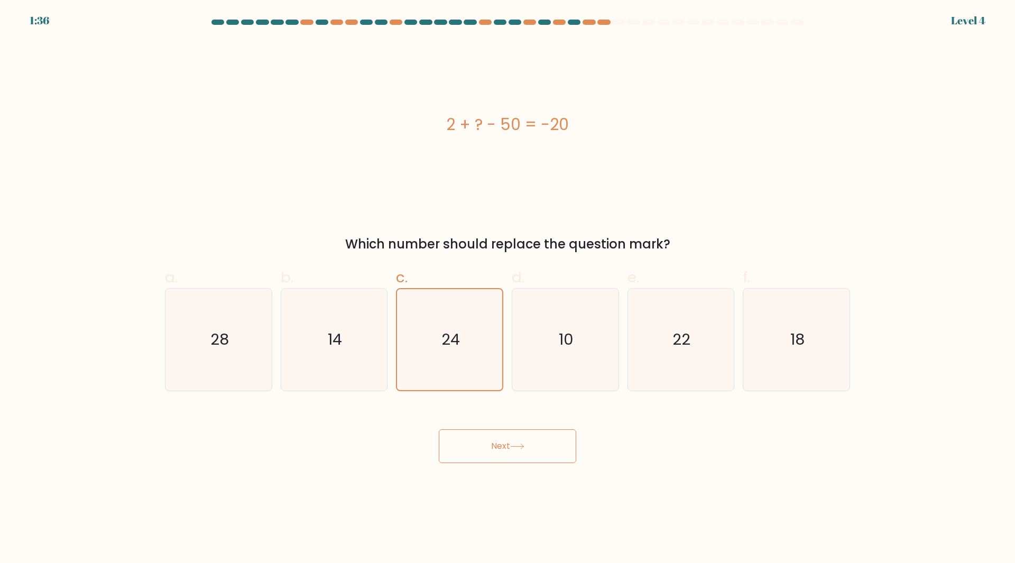
click at [486, 431] on button "Next" at bounding box center [507, 446] width 137 height 34
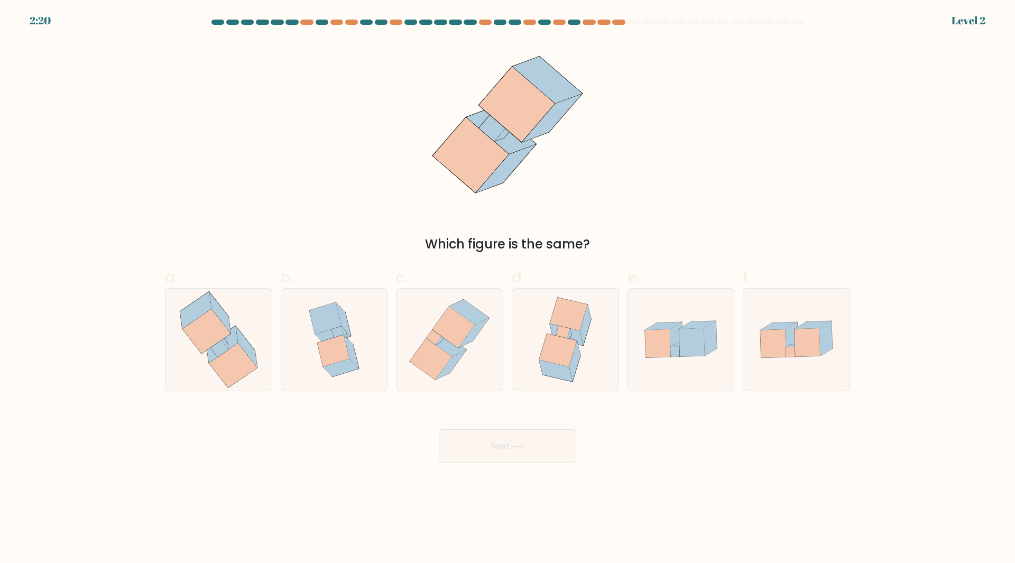
click at [510, 450] on button "Next" at bounding box center [507, 446] width 137 height 34
click at [520, 378] on div at bounding box center [565, 339] width 107 height 103
click at [508, 289] on input "d." at bounding box center [507, 285] width 1 height 7
radio input "true"
click at [508, 466] on body "2:19 Level 2" at bounding box center [507, 281] width 1015 height 563
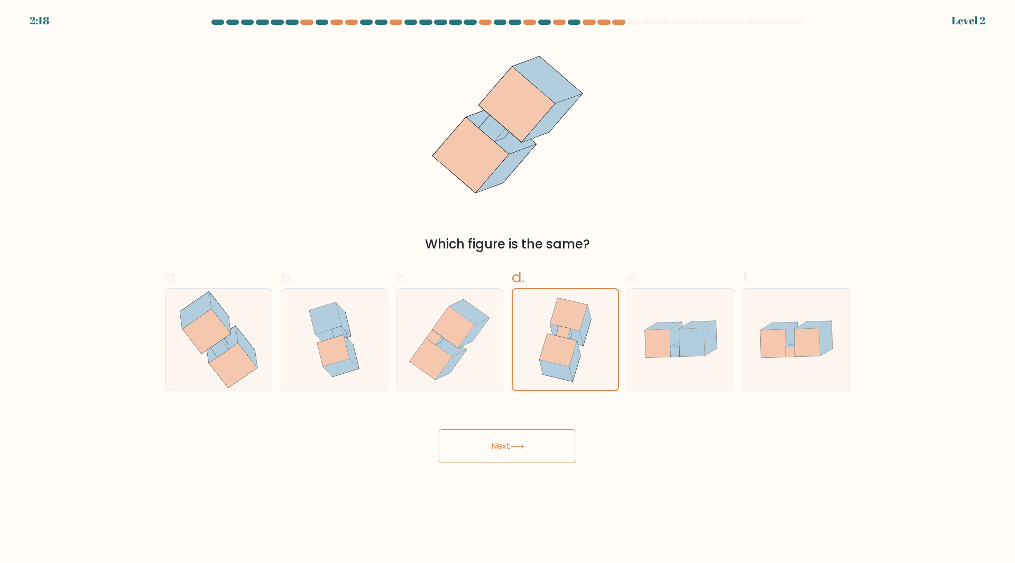
click at [507, 461] on button "Next" at bounding box center [507, 446] width 137 height 34
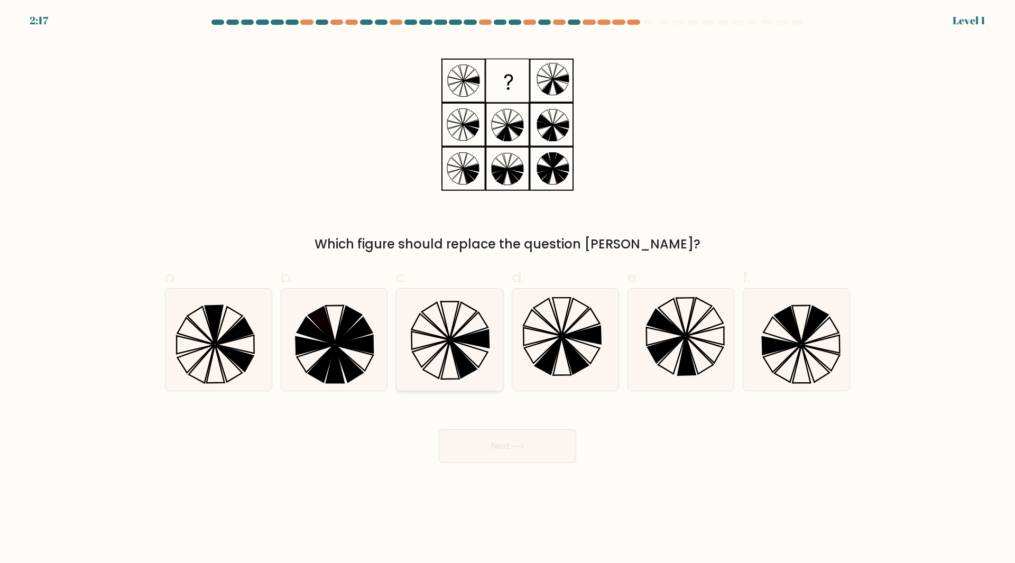
click at [439, 372] on icon at bounding box center [450, 340] width 102 height 102
click at [507, 289] on input "c." at bounding box center [507, 285] width 1 height 7
radio input "true"
click at [563, 352] on icon at bounding box center [565, 340] width 102 height 102
click at [508, 289] on input "d." at bounding box center [507, 285] width 1 height 7
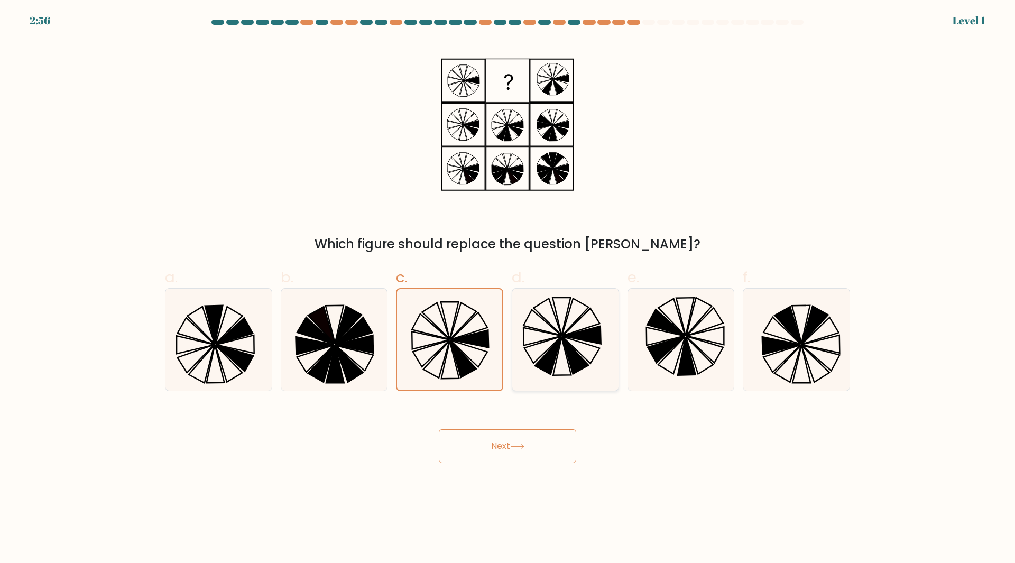
radio input "true"
click at [568, 453] on button "Next" at bounding box center [507, 446] width 137 height 34
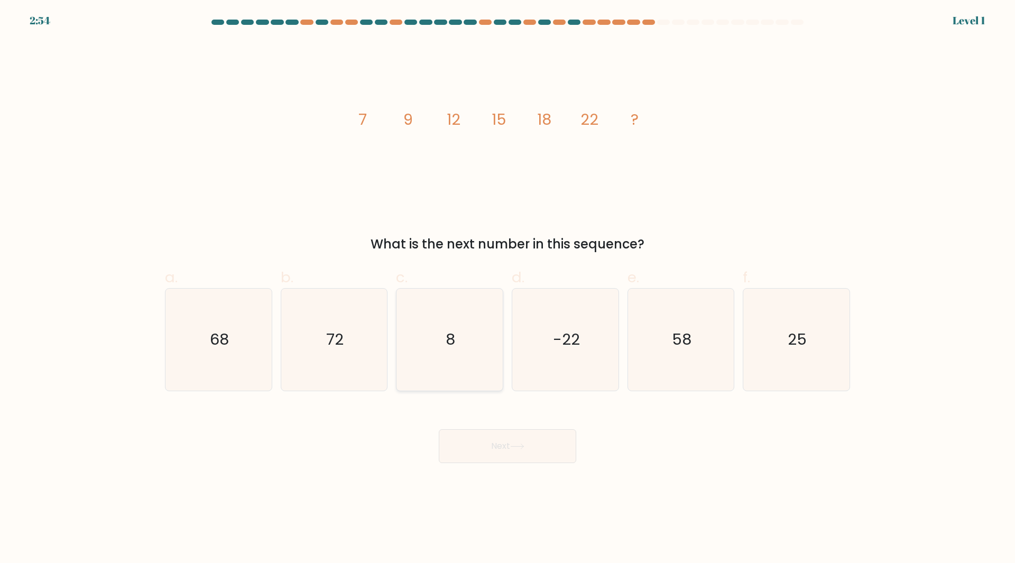
click at [456, 353] on icon "8" at bounding box center [450, 340] width 102 height 102
click at [507, 289] on input "c. 8" at bounding box center [507, 285] width 1 height 7
radio input "true"
drag, startPoint x: 803, startPoint y: 358, endPoint x: 770, endPoint y: 420, distance: 70.5
click at [803, 364] on icon "25" at bounding box center [796, 340] width 102 height 102
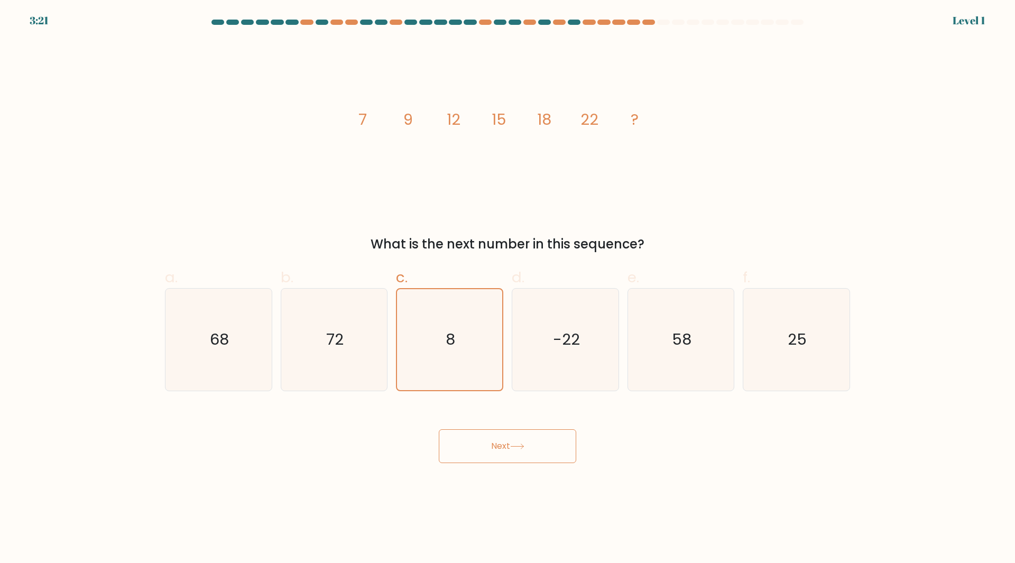
click at [508, 289] on input "f. 25" at bounding box center [507, 285] width 1 height 7
radio input "true"
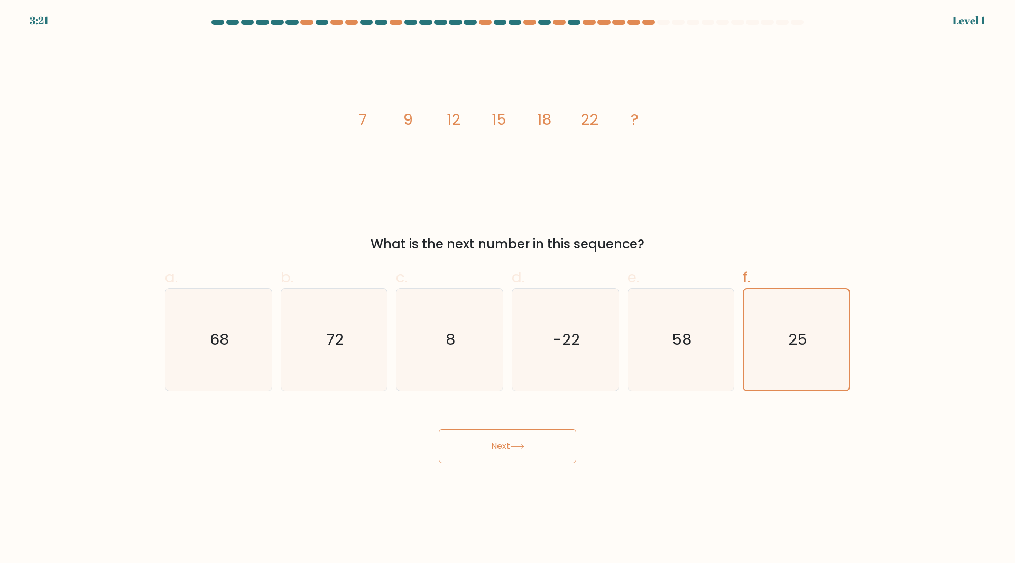
click at [535, 449] on button "Next" at bounding box center [507, 446] width 137 height 34
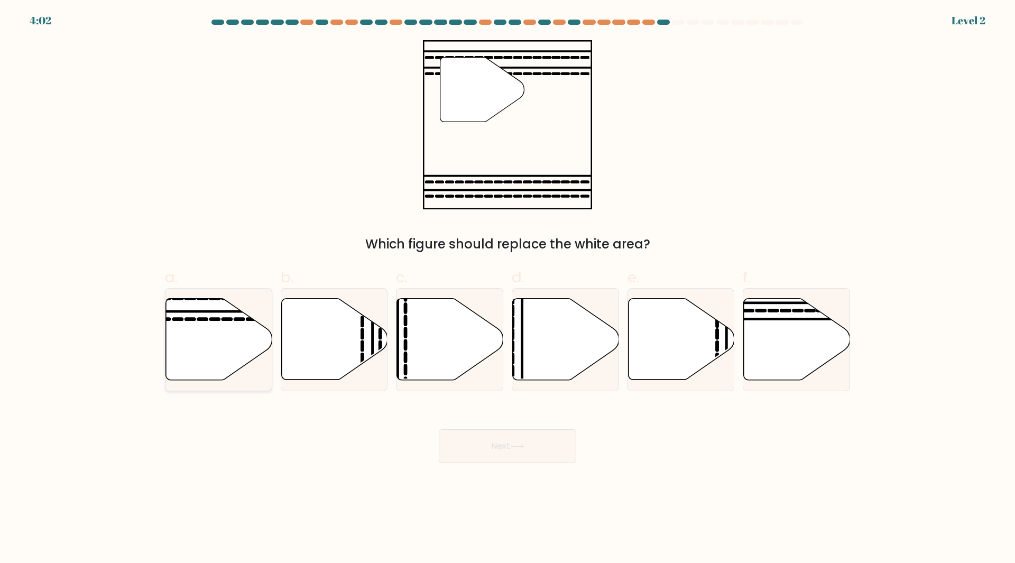
click at [170, 307] on icon at bounding box center [219, 339] width 106 height 81
click at [507, 289] on input "a." at bounding box center [507, 285] width 1 height 7
radio input "true"
click at [461, 455] on button "Next" at bounding box center [507, 446] width 137 height 34
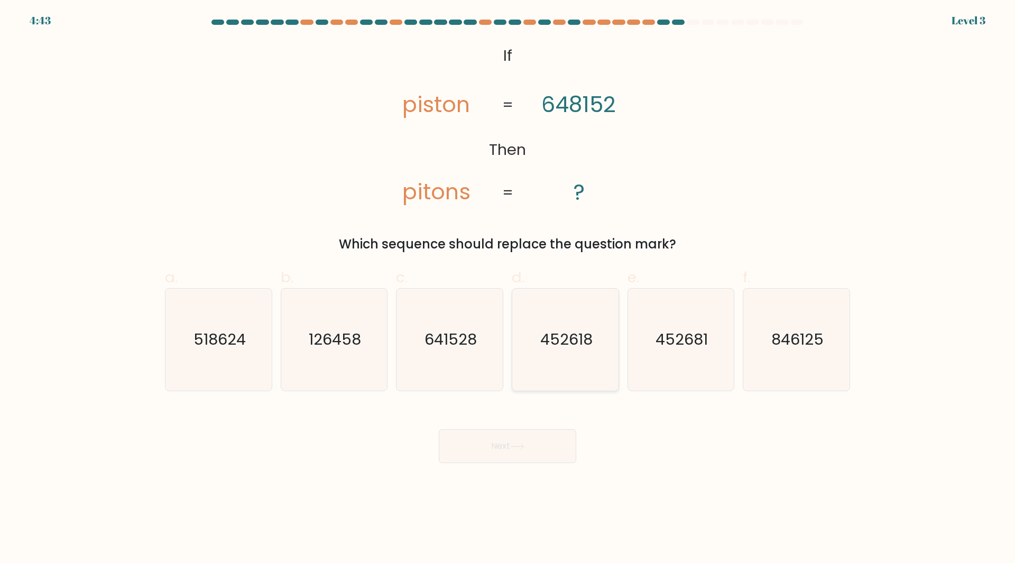
click at [536, 360] on icon "452618" at bounding box center [565, 340] width 102 height 102
click at [508, 289] on input "d. 452618" at bounding box center [507, 285] width 1 height 7
radio input "true"
click at [546, 452] on button "Next" at bounding box center [507, 446] width 137 height 34
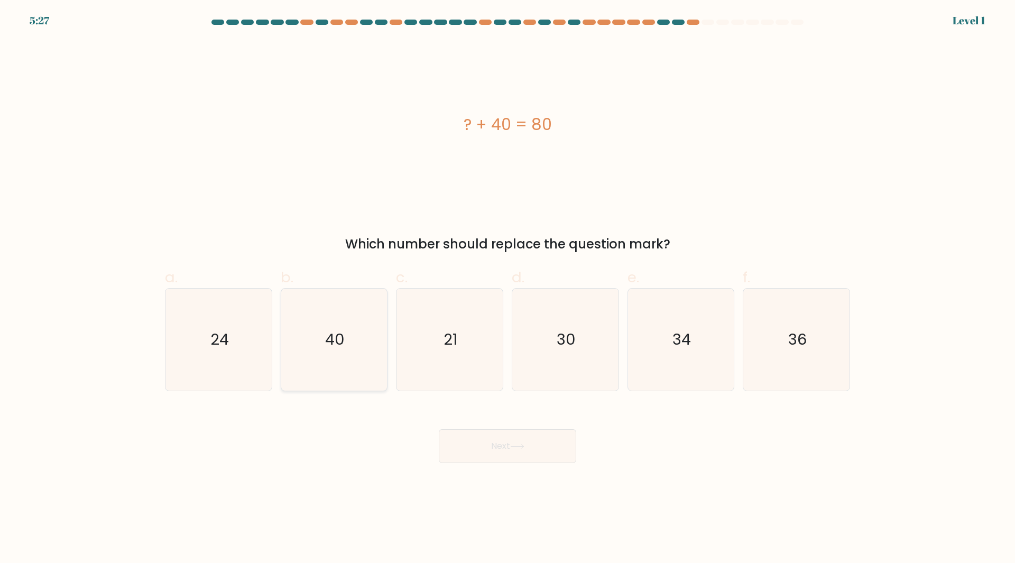
click at [313, 302] on icon "40" at bounding box center [334, 340] width 102 height 102
click at [507, 289] on input "b. 40" at bounding box center [507, 285] width 1 height 7
radio input "true"
click at [506, 435] on button "Next" at bounding box center [507, 446] width 137 height 34
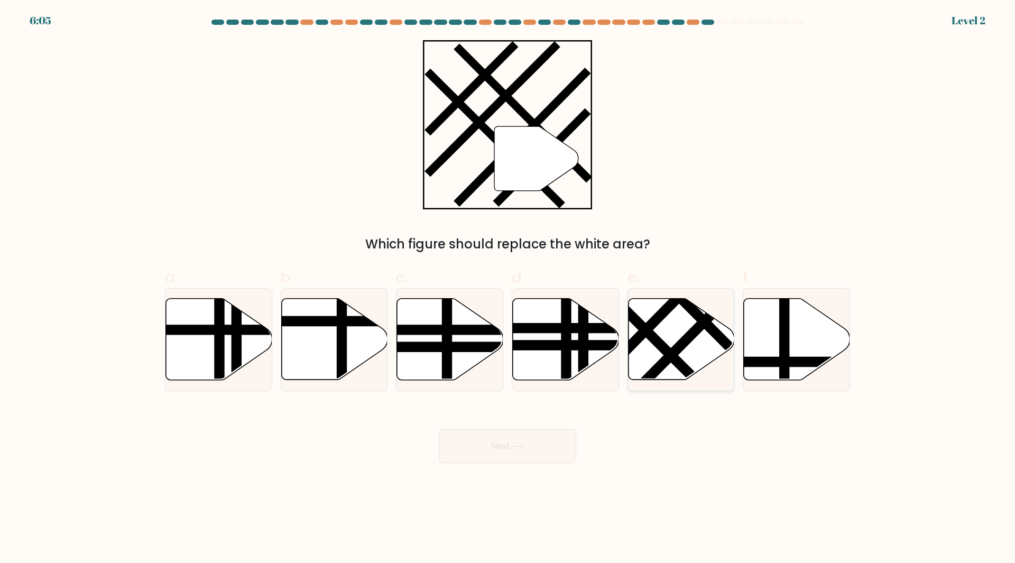
click at [711, 331] on line at bounding box center [664, 281] width 168 height 169
click at [508, 289] on input "e." at bounding box center [507, 285] width 1 height 7
radio input "true"
click at [537, 448] on button "Next" at bounding box center [507, 446] width 137 height 34
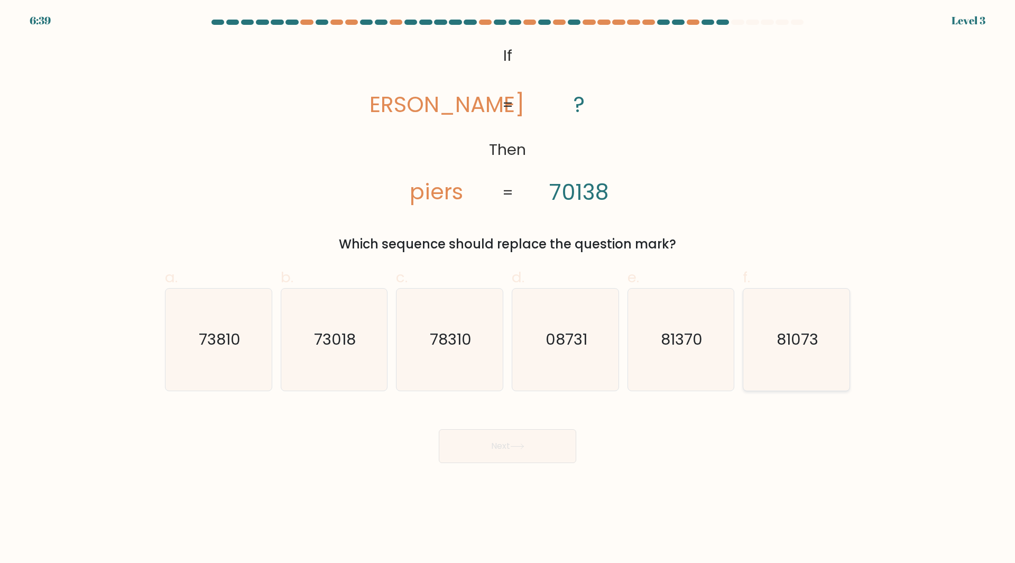
click at [788, 358] on icon "81073" at bounding box center [796, 340] width 102 height 102
click at [508, 289] on input "f. 81073" at bounding box center [507, 285] width 1 height 7
radio input "true"
click at [248, 368] on icon "73810" at bounding box center [219, 340] width 102 height 102
click at [507, 289] on input "a. 73810" at bounding box center [507, 285] width 1 height 7
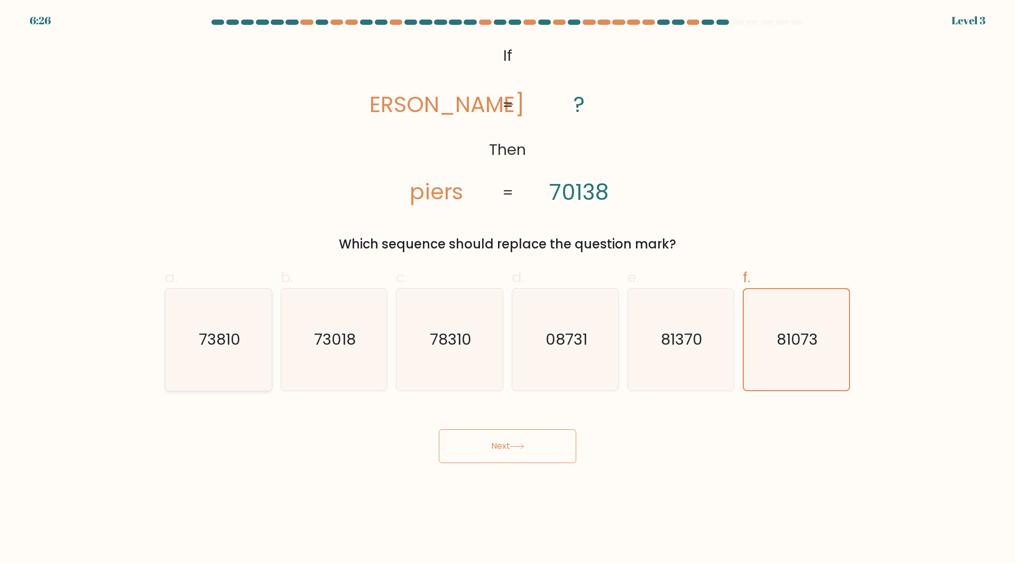
radio input "true"
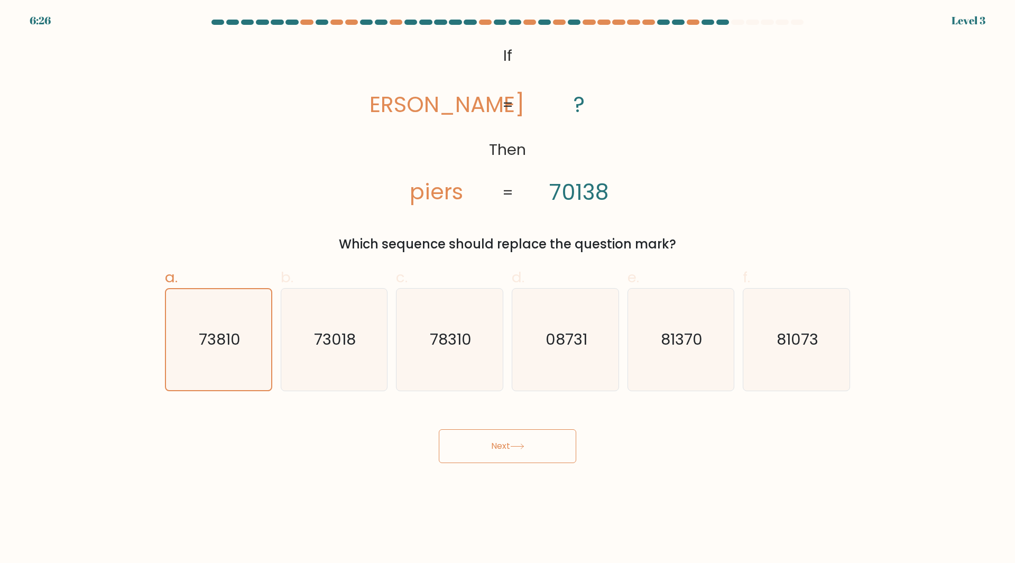
click at [534, 450] on button "Next" at bounding box center [507, 446] width 137 height 34
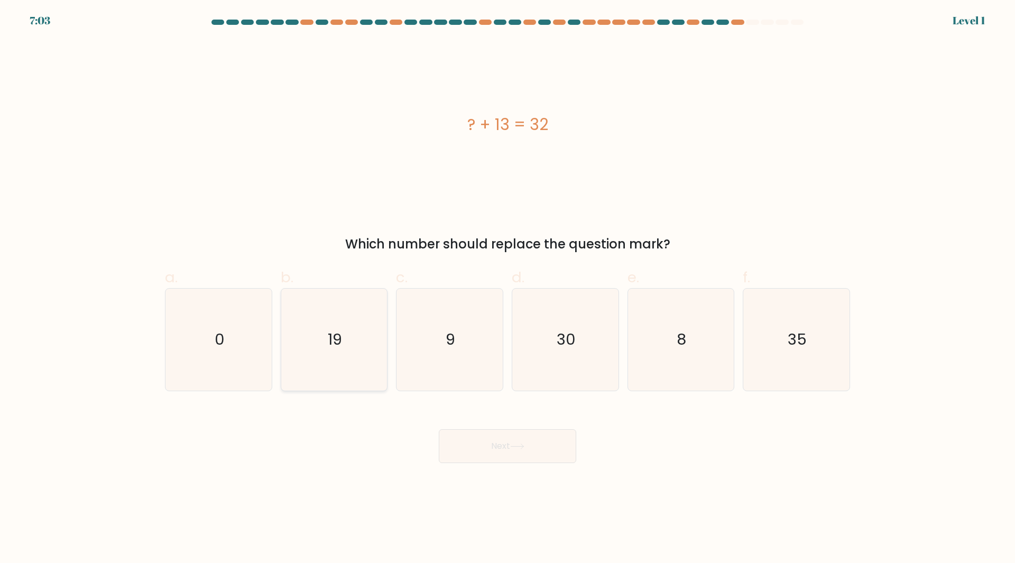
click at [318, 332] on icon "19" at bounding box center [334, 340] width 102 height 102
click at [507, 289] on input "b. 19" at bounding box center [507, 285] width 1 height 7
radio input "true"
click at [509, 461] on button "Next" at bounding box center [507, 446] width 137 height 34
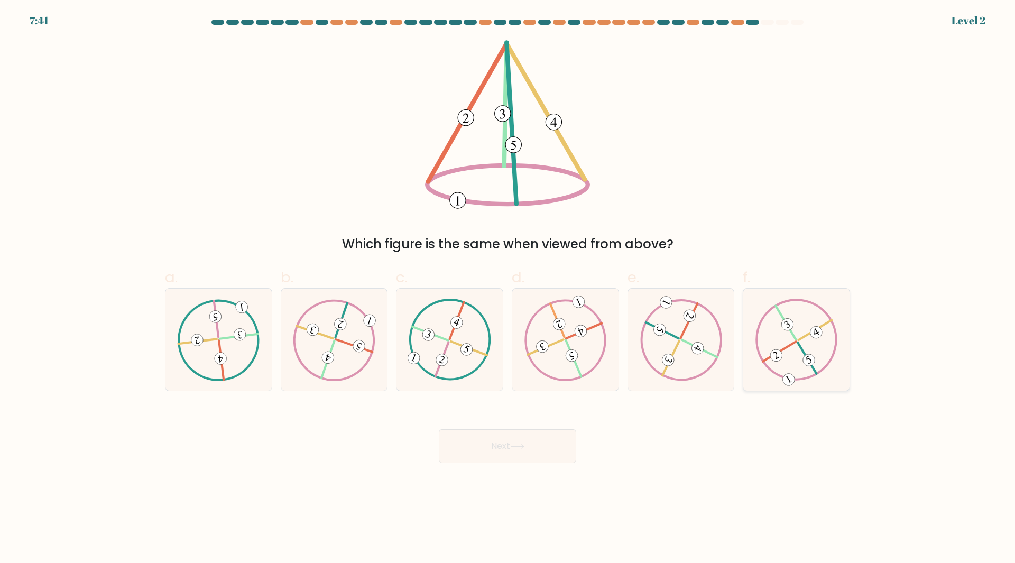
click at [799, 361] on icon at bounding box center [796, 339] width 82 height 81
click at [508, 289] on input "f." at bounding box center [507, 285] width 1 height 7
radio input "true"
click at [504, 463] on body "7:39 Level 2" at bounding box center [507, 281] width 1015 height 563
click at [514, 451] on button "Next" at bounding box center [507, 446] width 137 height 34
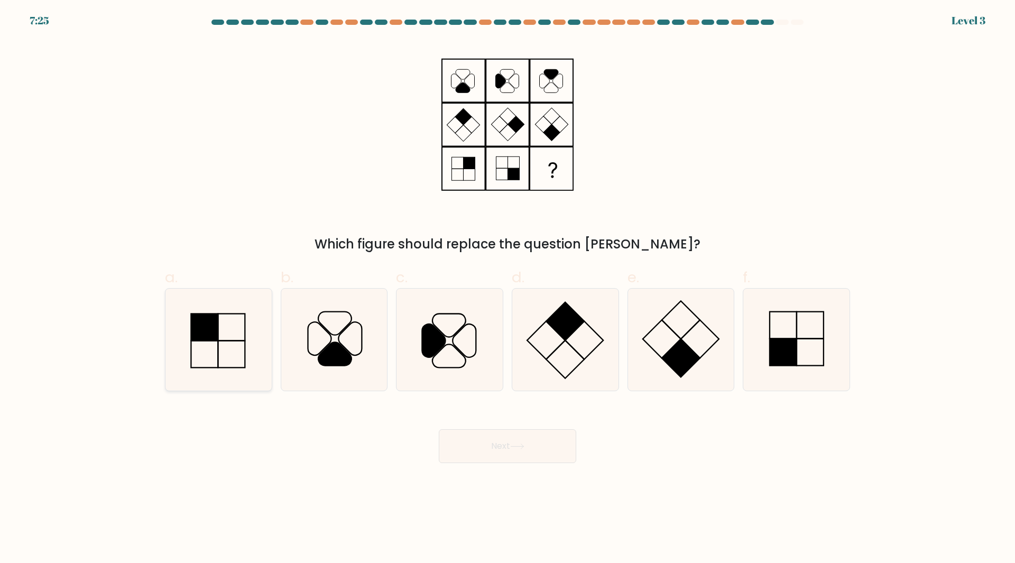
click at [231, 318] on icon at bounding box center [219, 340] width 102 height 102
click at [507, 289] on input "a." at bounding box center [507, 285] width 1 height 7
radio input "true"
drag, startPoint x: 474, startPoint y: 390, endPoint x: 569, endPoint y: 402, distance: 95.9
click at [566, 403] on form at bounding box center [507, 241] width 1015 height 443
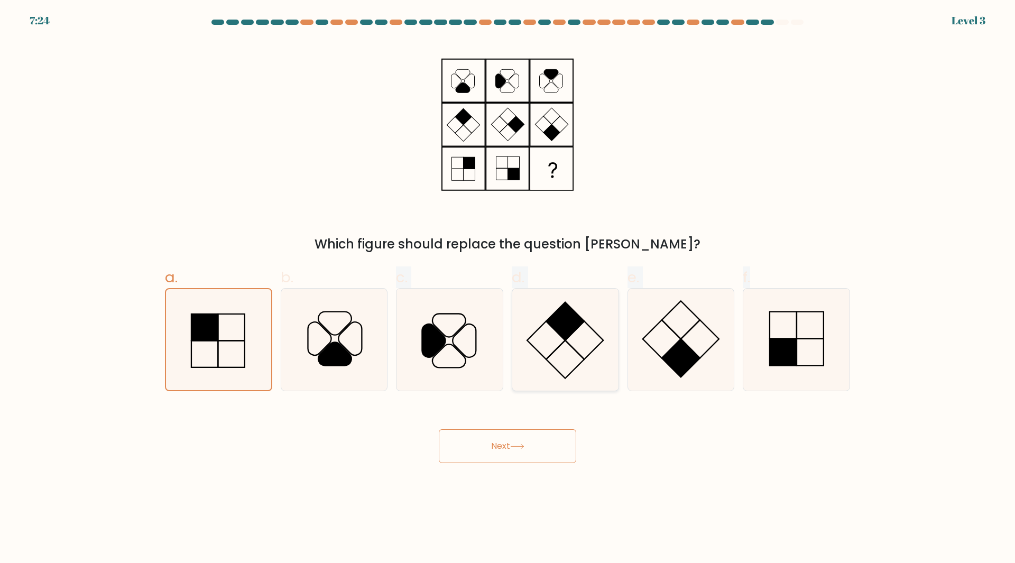
click at [579, 384] on icon at bounding box center [565, 340] width 102 height 102
click at [508, 289] on input "d." at bounding box center [507, 285] width 1 height 7
radio input "true"
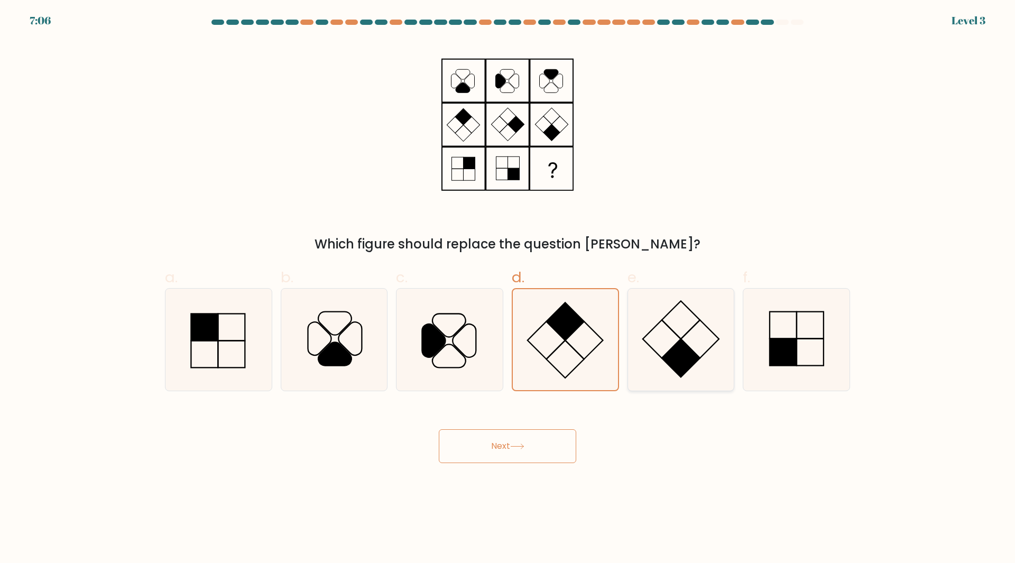
click at [669, 368] on icon at bounding box center [681, 340] width 102 height 102
click at [508, 289] on input "e." at bounding box center [507, 285] width 1 height 7
radio input "true"
click at [785, 367] on icon at bounding box center [796, 340] width 102 height 102
click at [508, 289] on input "f." at bounding box center [507, 285] width 1 height 7
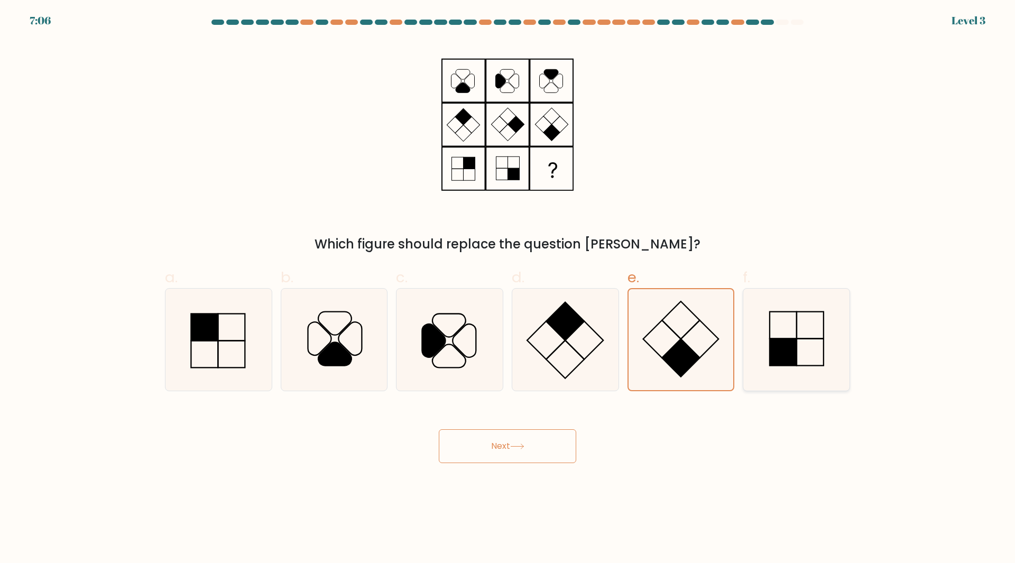
radio input "true"
click at [189, 325] on icon at bounding box center [219, 340] width 102 height 102
click at [507, 289] on input "a." at bounding box center [507, 285] width 1 height 7
radio input "true"
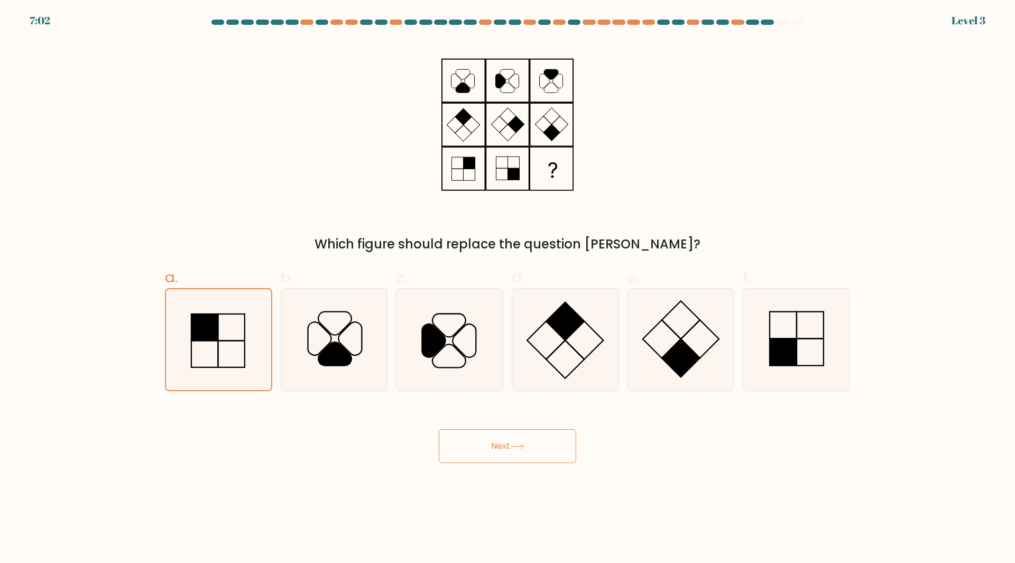
click at [550, 463] on body "7:02 Level 3" at bounding box center [507, 281] width 1015 height 563
click at [540, 454] on button "Next" at bounding box center [507, 446] width 137 height 34
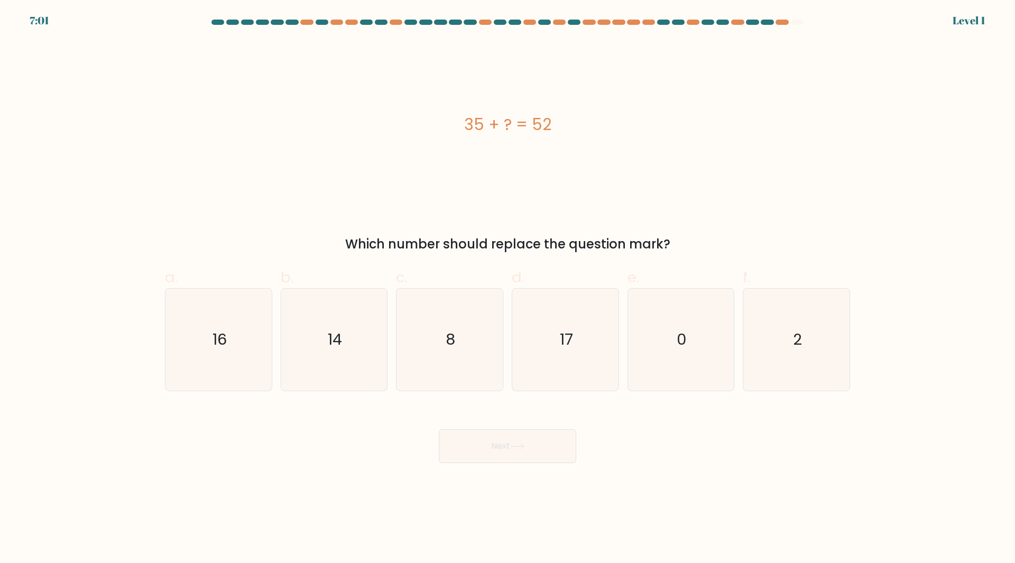
click at [535, 446] on button "Next" at bounding box center [507, 446] width 137 height 34
click at [603, 415] on div "Next" at bounding box center [508, 433] width 698 height 59
click at [573, 306] on icon "17" at bounding box center [565, 340] width 102 height 102
click at [508, 289] on input "d. 17" at bounding box center [507, 285] width 1 height 7
radio input "true"
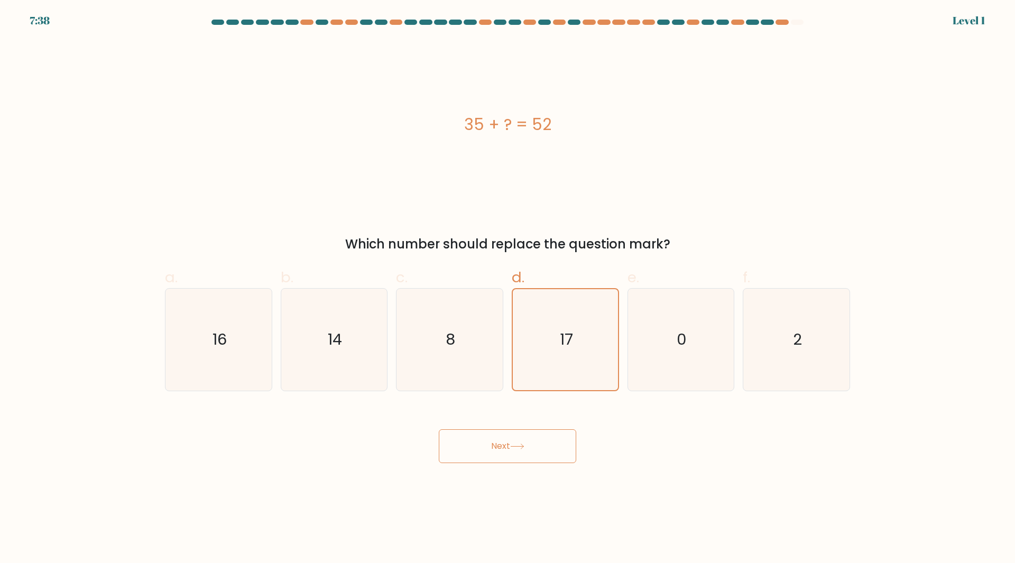
click at [533, 440] on button "Next" at bounding box center [507, 446] width 137 height 34
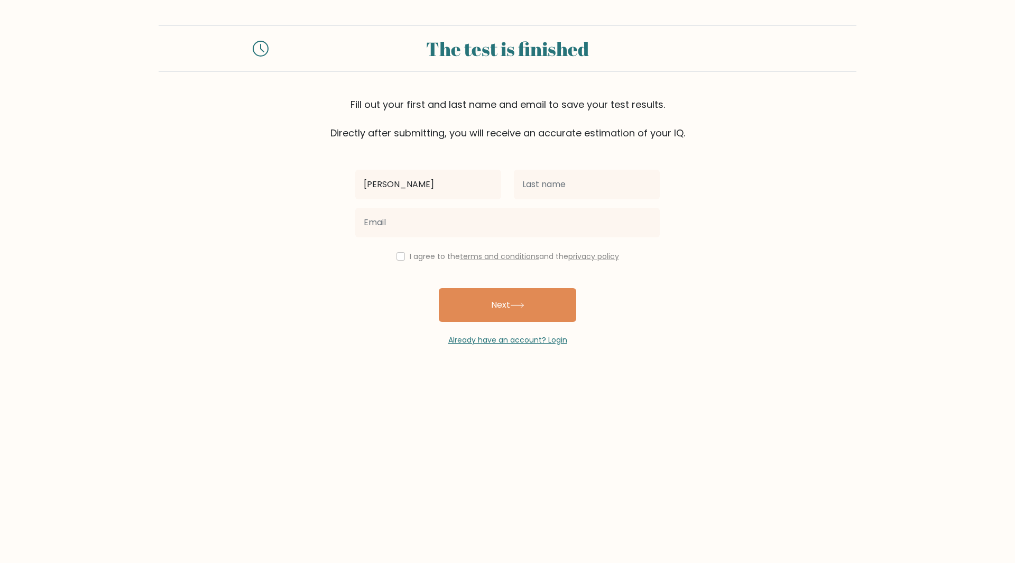
type input "[PERSON_NAME]"
click at [558, 180] on input "text" at bounding box center [587, 185] width 146 height 30
type input "strumendo"
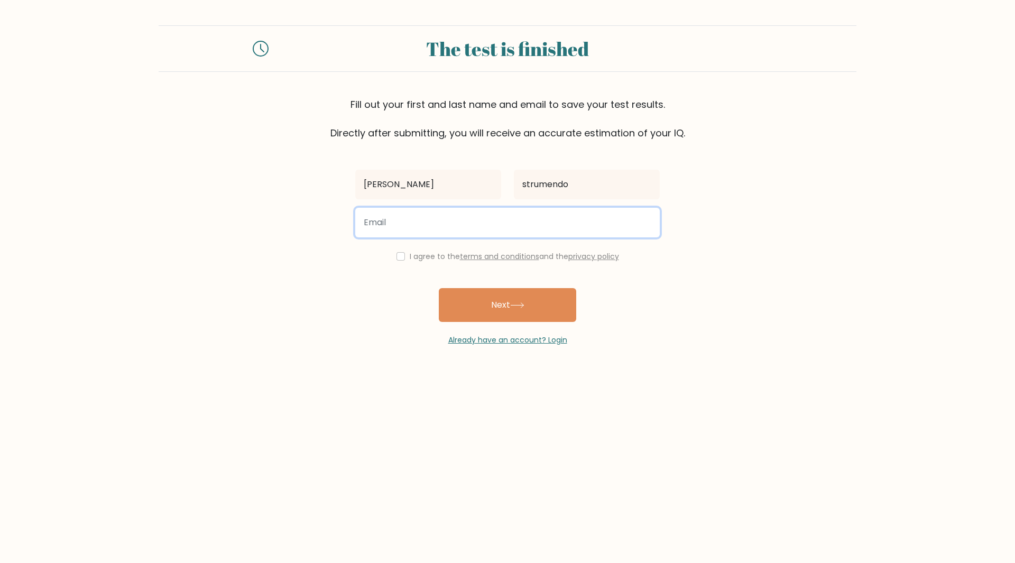
click at [532, 219] on input "email" at bounding box center [507, 223] width 304 height 30
type input "[EMAIL_ADDRESS][DOMAIN_NAME]"
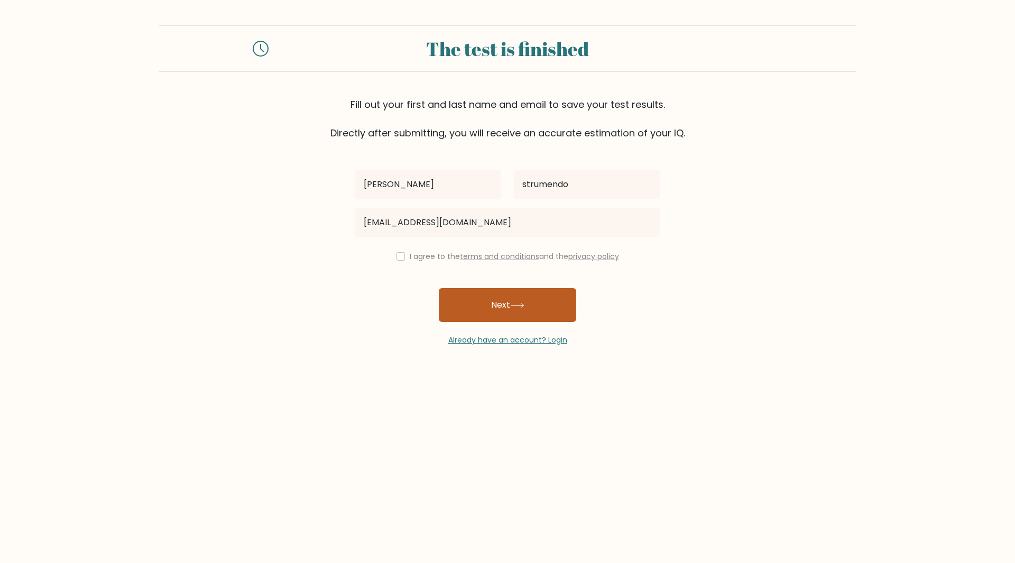
click at [517, 303] on icon at bounding box center [517, 305] width 14 height 6
click at [399, 262] on div "I agree to the terms and conditions and the privacy policy" at bounding box center [507, 256] width 317 height 13
click at [542, 316] on button "Next" at bounding box center [507, 305] width 137 height 34
click at [393, 254] on div "I agree to the terms and conditions and the privacy policy" at bounding box center [507, 256] width 317 height 13
drag, startPoint x: 499, startPoint y: 306, endPoint x: 430, endPoint y: 278, distance: 74.0
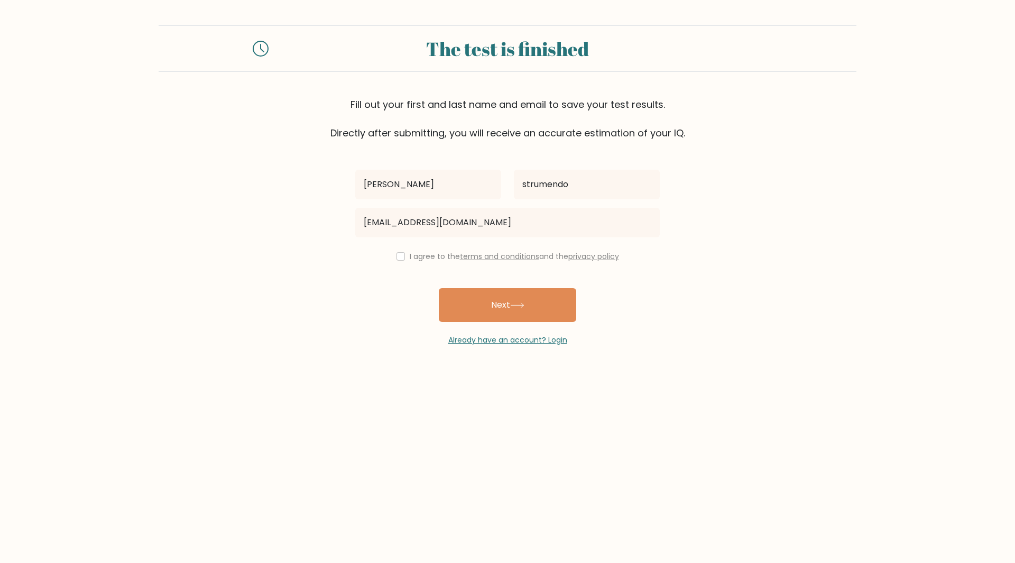
click at [497, 304] on button "Next" at bounding box center [507, 305] width 137 height 34
click at [396, 256] on input "checkbox" at bounding box center [400, 256] width 8 height 8
checkbox input "true"
click at [474, 292] on button "Next" at bounding box center [507, 305] width 137 height 34
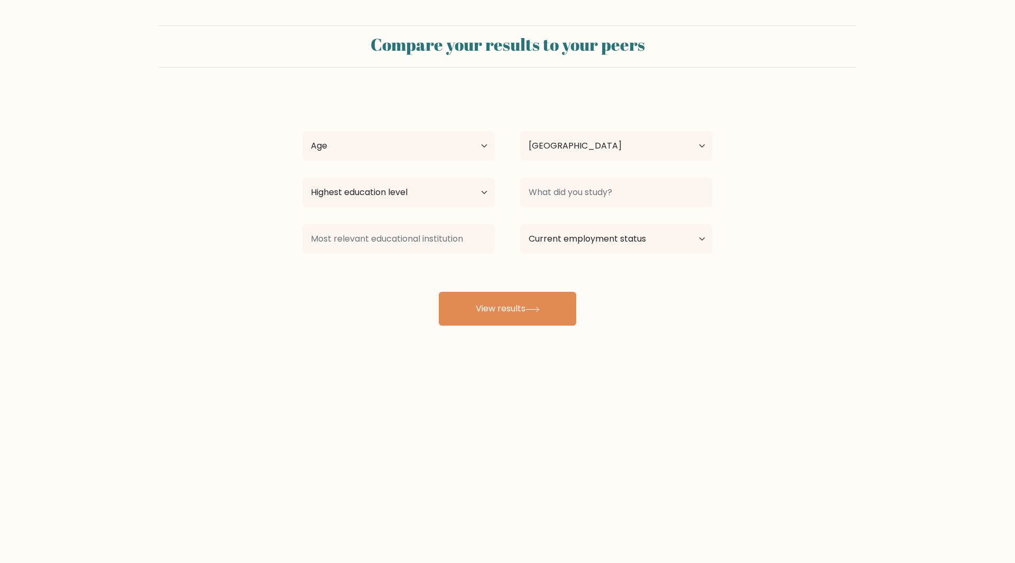
select select "BR"
click at [420, 165] on div "[PERSON_NAME] Age Under [DEMOGRAPHIC_DATA] [DEMOGRAPHIC_DATA] [DEMOGRAPHIC_DATA…" at bounding box center [507, 209] width 423 height 233
click at [411, 134] on select "Age Under [DEMOGRAPHIC_DATA] [DEMOGRAPHIC_DATA] [DEMOGRAPHIC_DATA] [DEMOGRAPHIC…" at bounding box center [398, 146] width 192 height 30
select select "min_18"
click at [302, 131] on select "Age Under 18 years old 18-24 years old 25-34 years old 35-44 years old 45-54 ye…" at bounding box center [398, 146] width 192 height 30
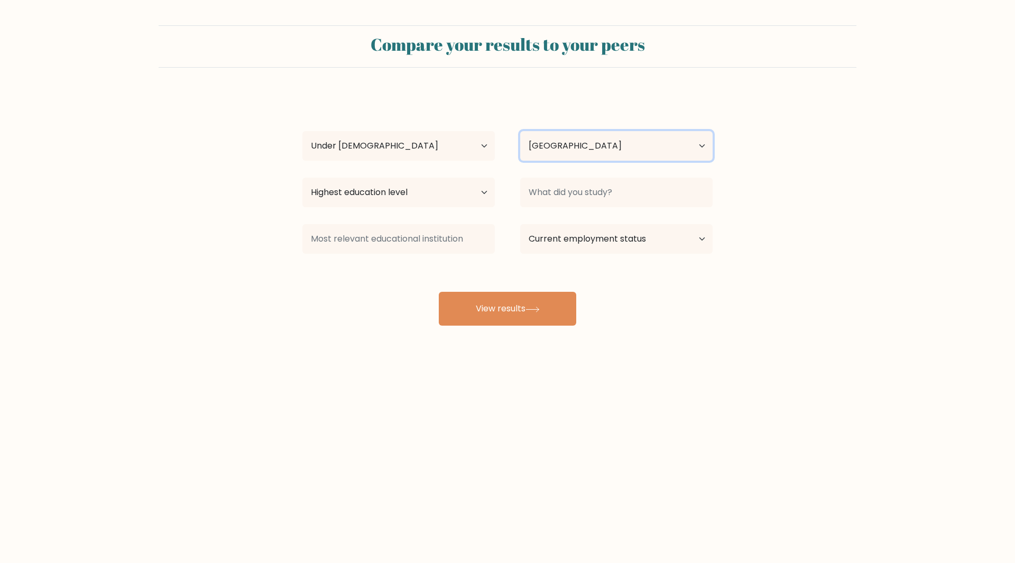
click at [581, 147] on select "Country Afghanistan Albania Algeria American Samoa Andorra Angola Anguilla Anta…" at bounding box center [616, 146] width 192 height 30
click at [469, 97] on div "arthur strumendo Age Under 18 years old 18-24 years old 25-34 years old 35-44 y…" at bounding box center [507, 209] width 423 height 233
click at [427, 189] on select "Highest education level No schooling Primary Lower Secondary Upper Secondary Oc…" at bounding box center [398, 193] width 192 height 30
select select "upper_secondary"
click at [302, 178] on select "Highest education level No schooling Primary Lower Secondary Upper Secondary Oc…" at bounding box center [398, 193] width 192 height 30
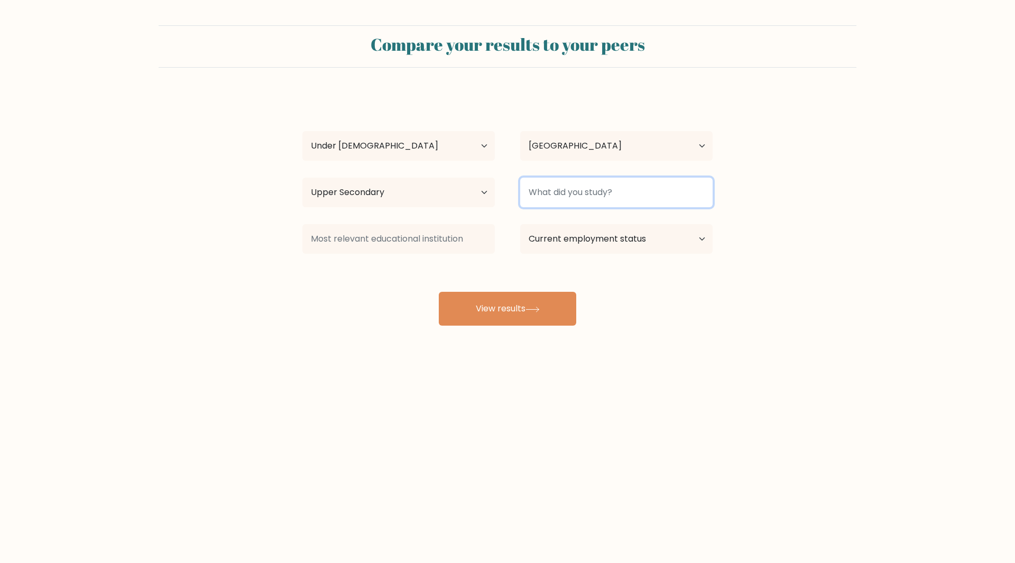
click at [545, 182] on input at bounding box center [616, 193] width 192 height 30
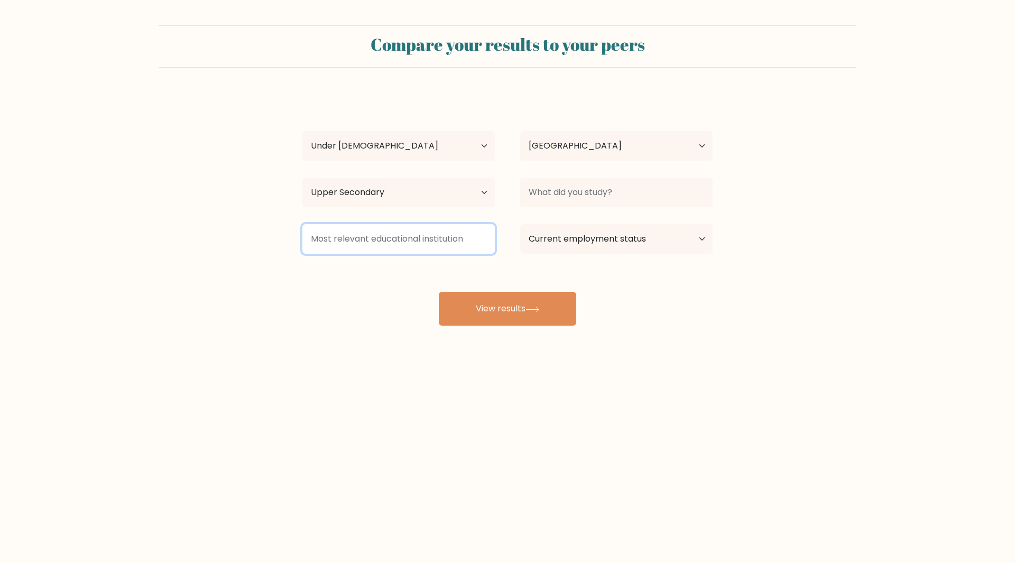
drag, startPoint x: 409, startPoint y: 235, endPoint x: 414, endPoint y: 235, distance: 5.8
click at [414, 235] on input at bounding box center [398, 239] width 192 height 30
click at [648, 257] on div "Current employment status Employed Student Retired Other / prefer not to answer" at bounding box center [616, 239] width 218 height 38
click at [601, 245] on select "Current employment status Employed Student Retired Other / prefer not to answer" at bounding box center [616, 239] width 192 height 30
click at [520, 224] on select "Current employment status Employed Student Retired Other / prefer not to answer" at bounding box center [616, 239] width 192 height 30
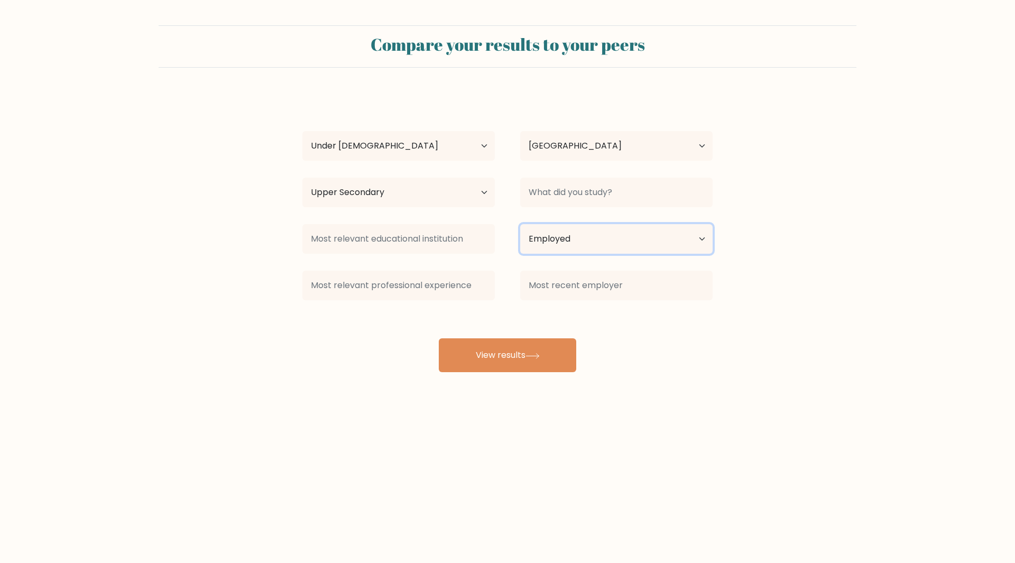
click at [567, 248] on select "Current employment status Employed Student Retired Other / prefer not to answer" at bounding box center [616, 239] width 192 height 30
select select "student"
click at [520, 224] on select "Current employment status Employed Student Retired Other / prefer not to answer" at bounding box center [616, 239] width 192 height 30
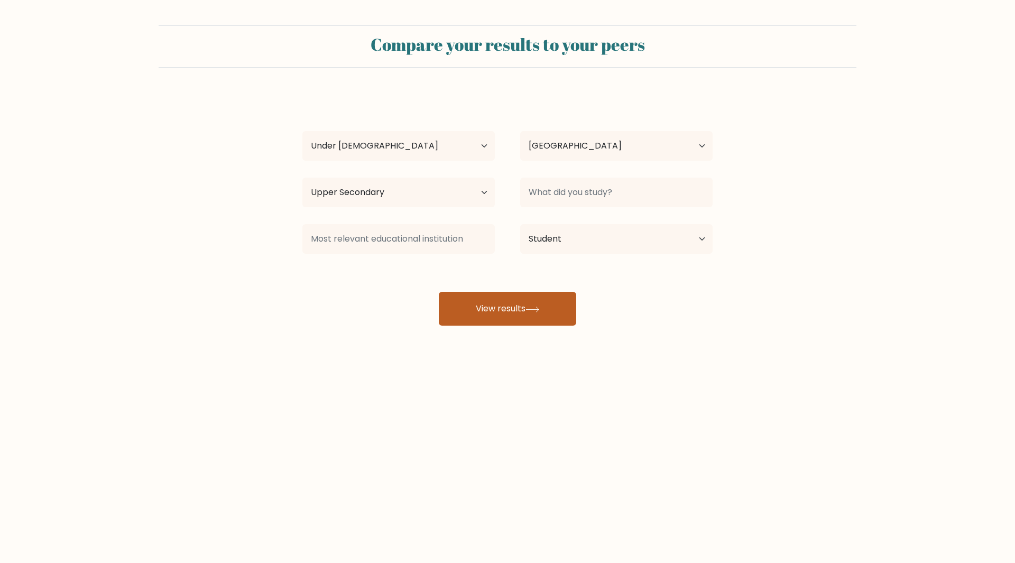
click at [549, 314] on button "View results" at bounding box center [507, 309] width 137 height 34
click at [544, 208] on div at bounding box center [616, 192] width 218 height 38
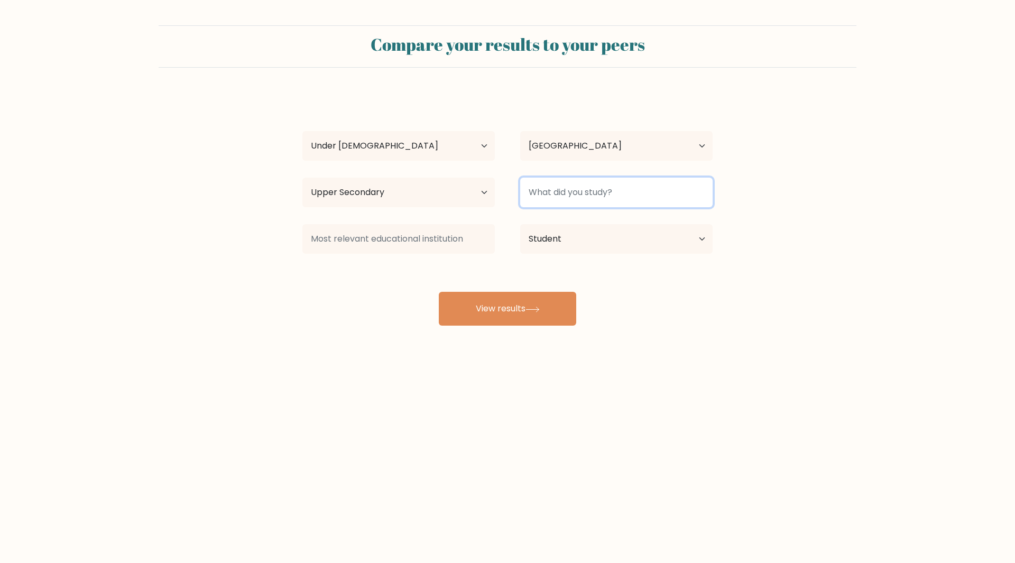
click at [543, 204] on input at bounding box center [616, 193] width 192 height 30
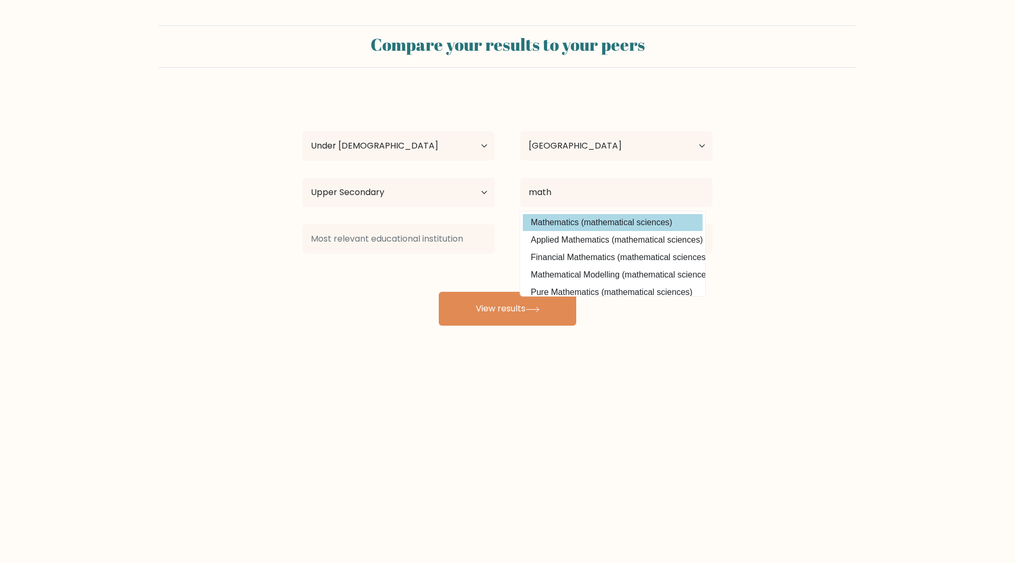
click at [578, 222] on option "Mathematics (mathematical sciences)" at bounding box center [613, 222] width 180 height 17
type input "Mathematics"
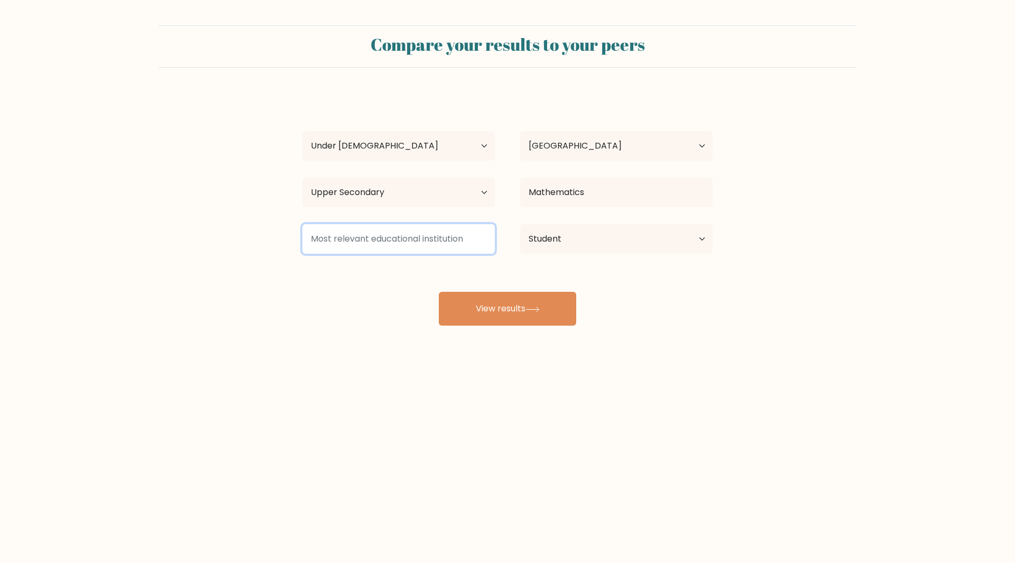
click at [392, 245] on input at bounding box center [398, 239] width 192 height 30
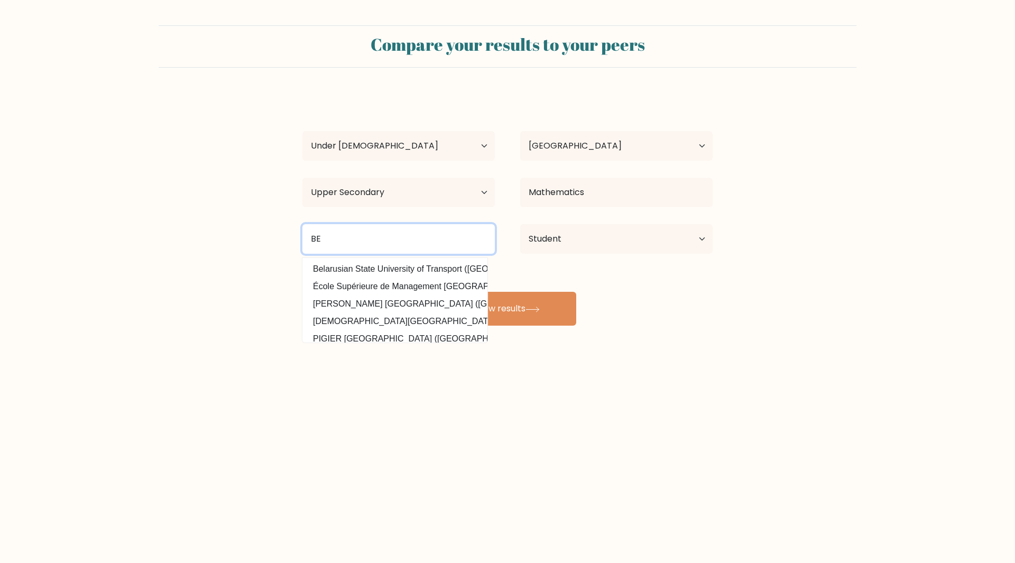
type input "B"
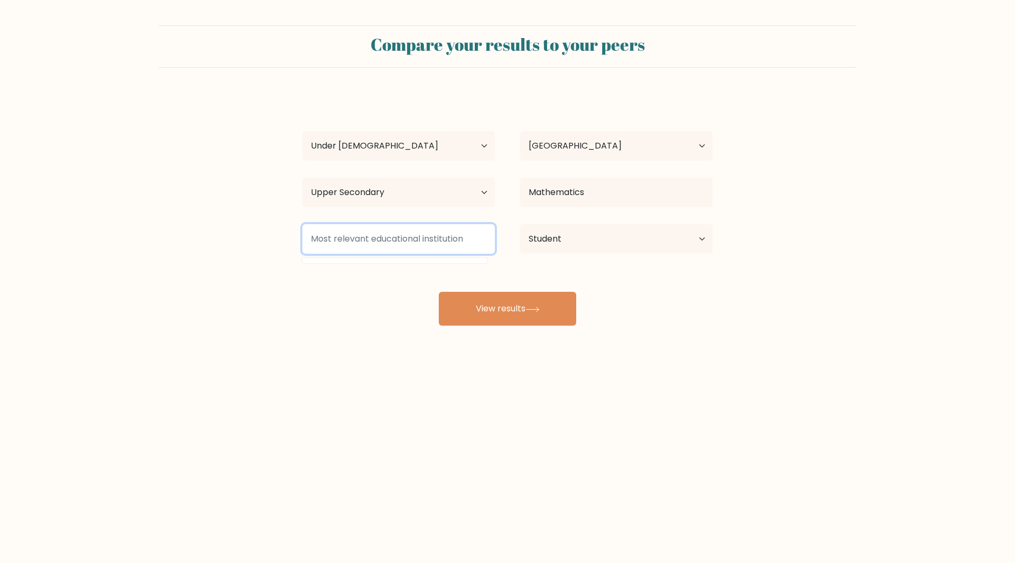
type input ","
type input "m"
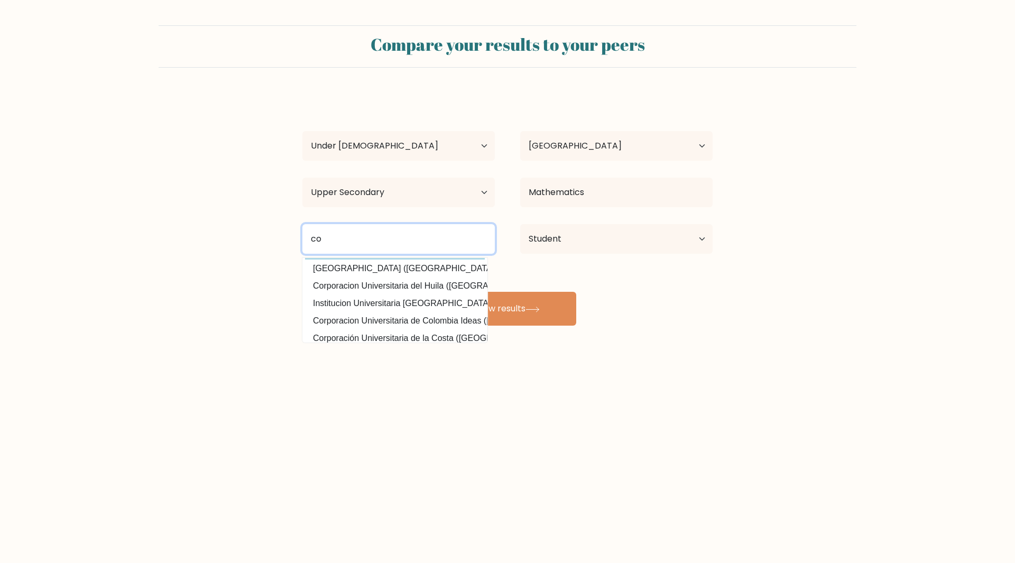
scroll to position [103, 0]
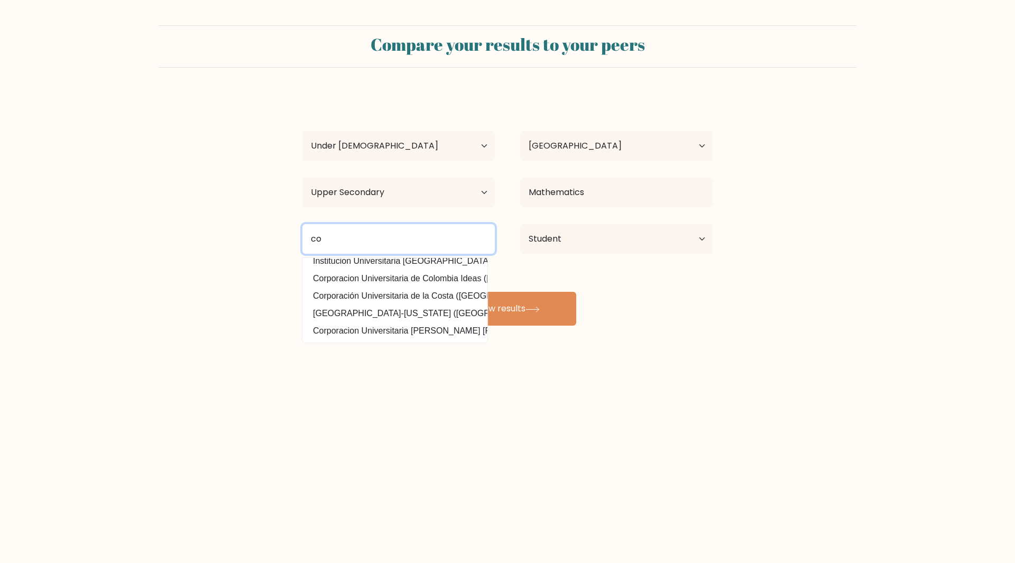
click at [378, 233] on input "co" at bounding box center [398, 239] width 192 height 30
type input "c"
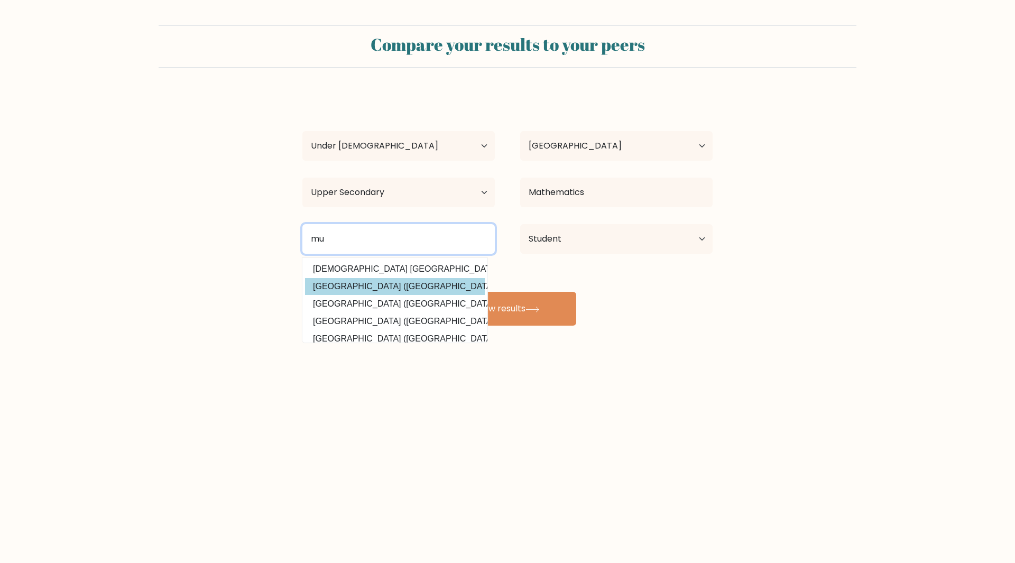
type input "m"
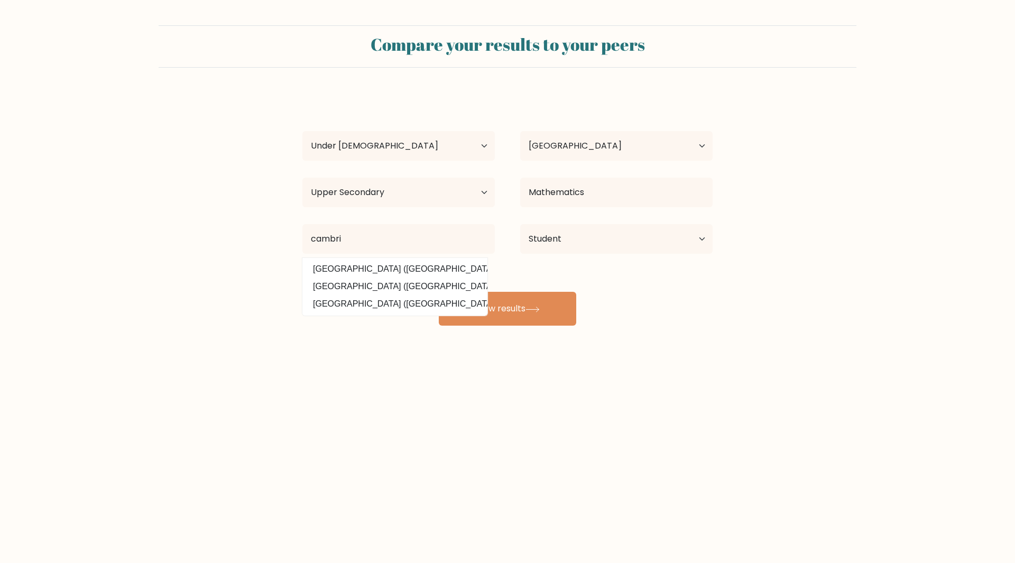
click at [384, 289] on option "Cambridge College (United States)" at bounding box center [395, 286] width 180 height 17
type input "[GEOGRAPHIC_DATA]"
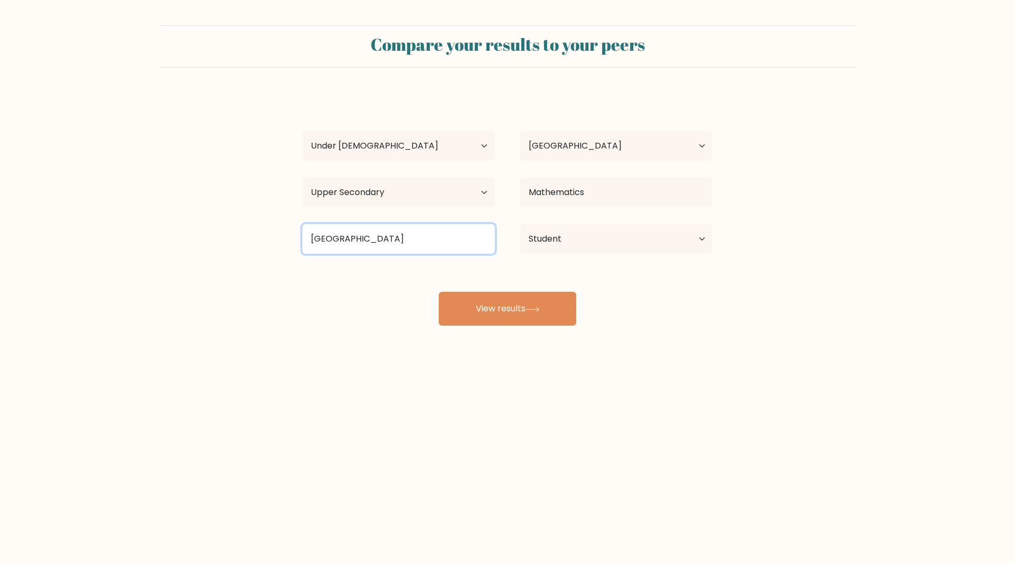
click at [383, 238] on input "[GEOGRAPHIC_DATA]" at bounding box center [398, 239] width 192 height 30
click at [405, 243] on input "[GEOGRAPHIC_DATA]" at bounding box center [398, 239] width 192 height 30
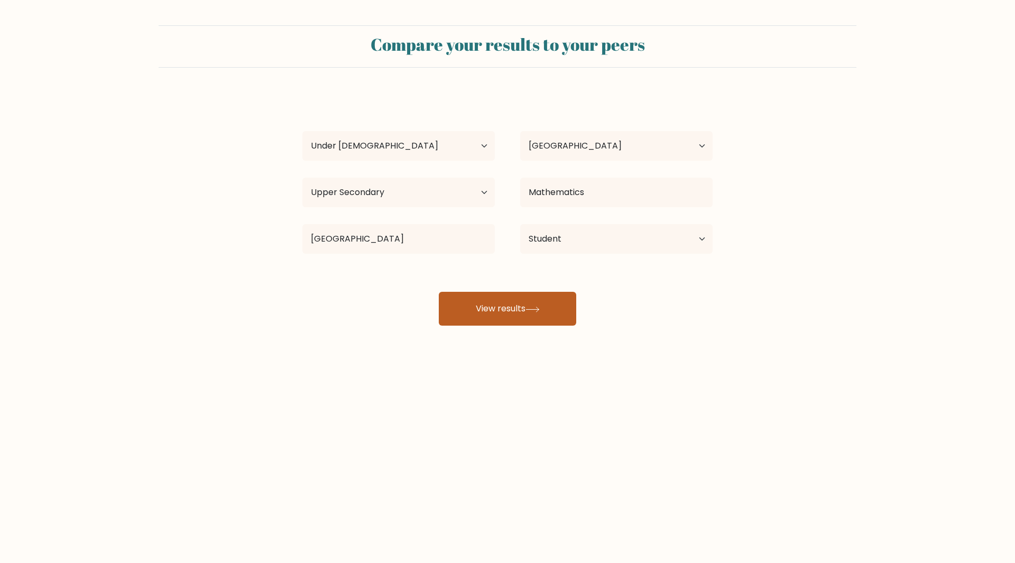
click at [482, 302] on button "View results" at bounding box center [507, 309] width 137 height 34
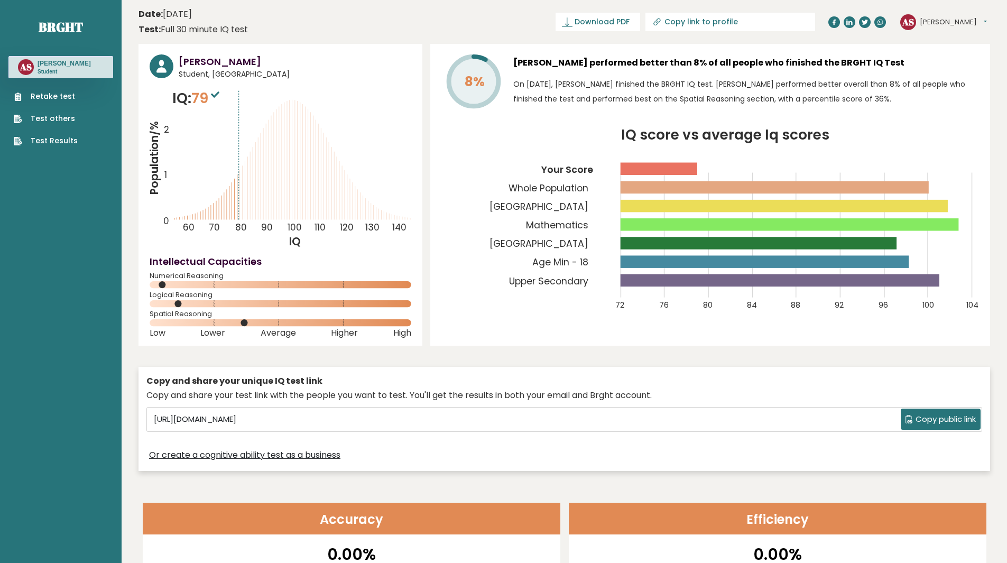
click at [247, 325] on rect at bounding box center [281, 322] width 262 height 7
drag, startPoint x: 247, startPoint y: 325, endPoint x: 265, endPoint y: 322, distance: 17.6
click at [264, 323] on rect at bounding box center [281, 322] width 262 height 7
click at [265, 322] on rect at bounding box center [281, 322] width 262 height 7
drag, startPoint x: 241, startPoint y: 192, endPoint x: 280, endPoint y: 184, distance: 40.4
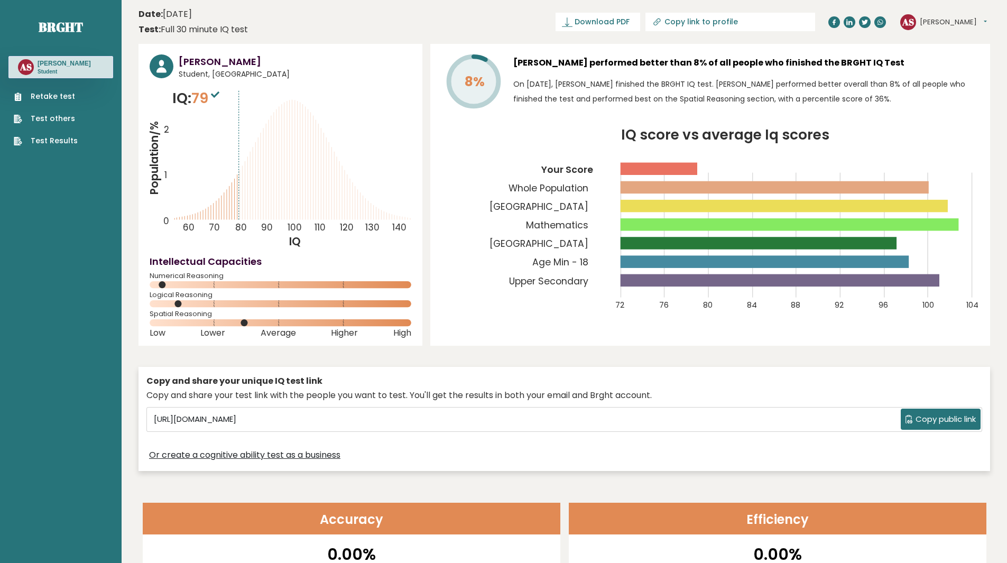
click at [256, 190] on icon "Population/% IQ 0 1 2 60 70 80 90 100 110 120 130 140" at bounding box center [281, 168] width 262 height 161
